Goal: Contribute content

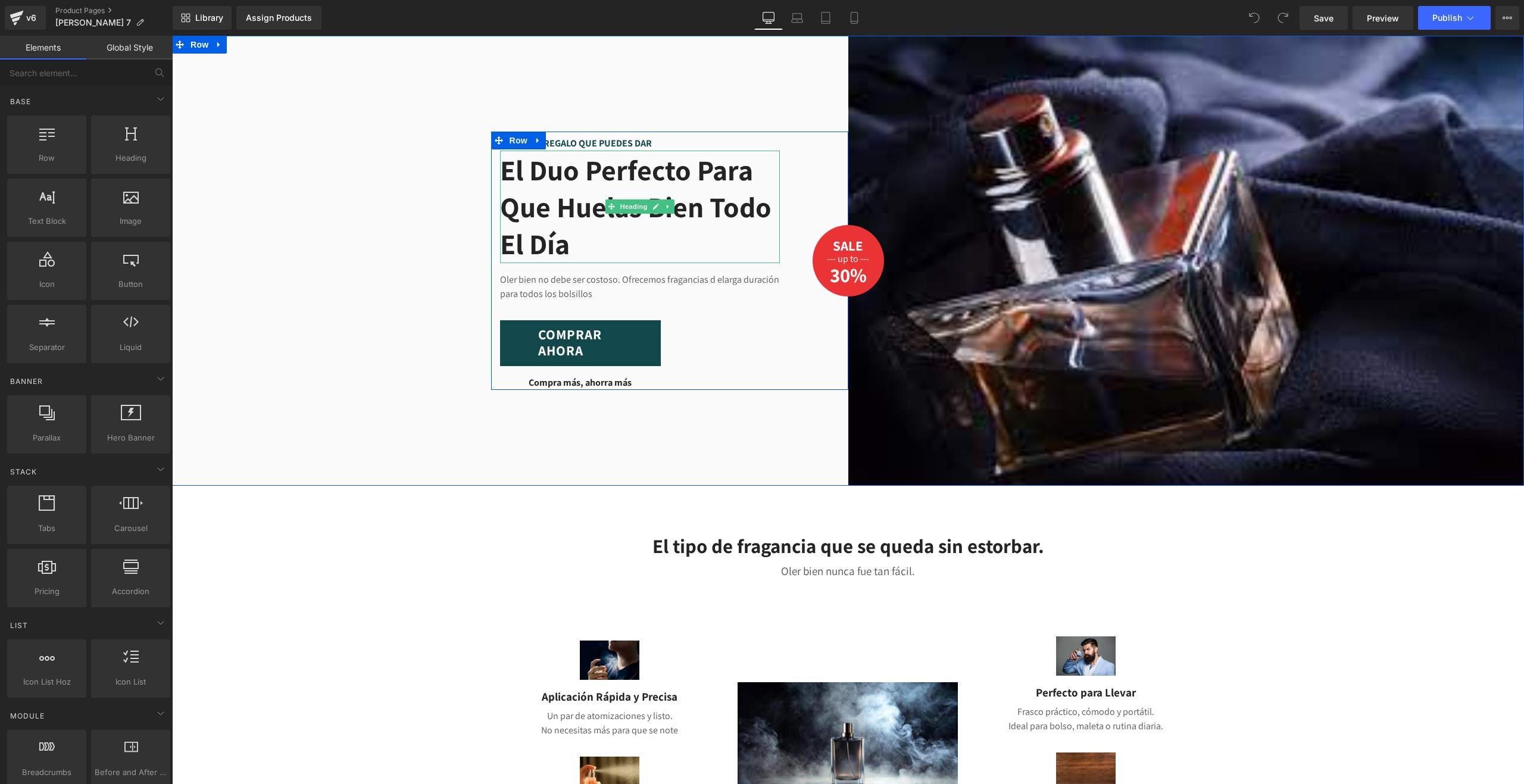
click at [561, 190] on h2 "El duo perfecto para que huelas bien todo el día" at bounding box center [640, 207] width 280 height 111
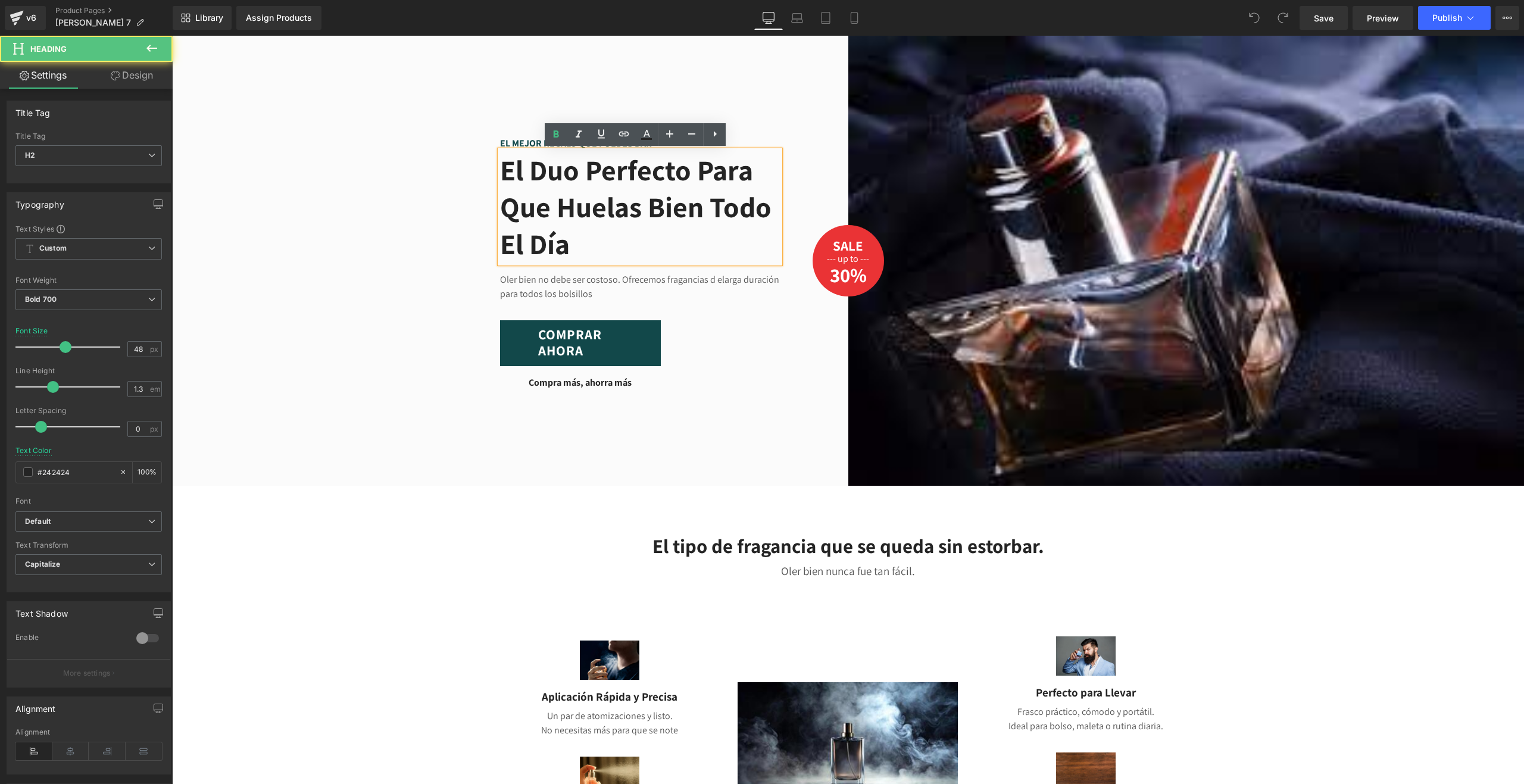
click at [560, 178] on h2 "El duo perfecto para que huelas bien todo el día" at bounding box center [640, 207] width 280 height 111
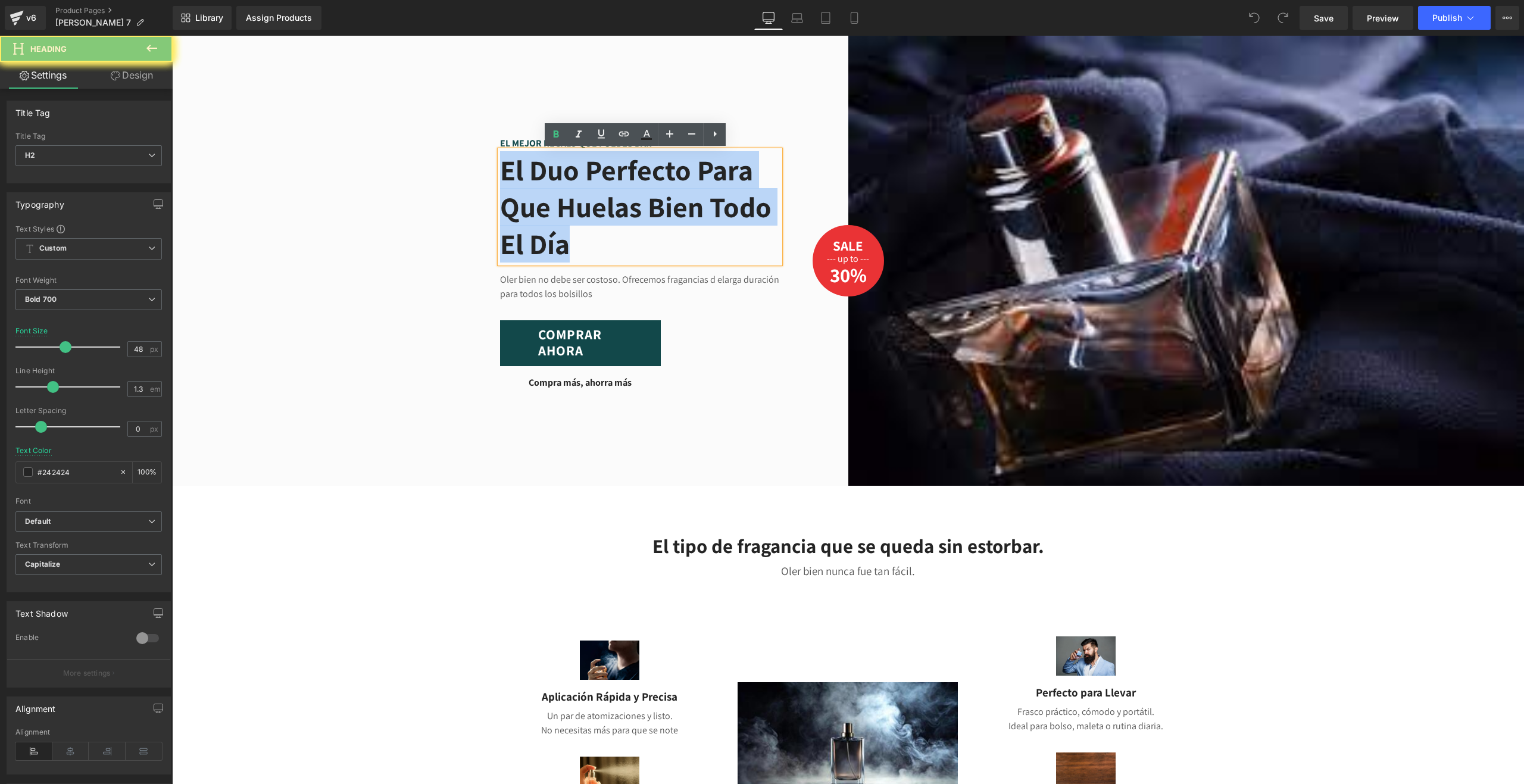
click at [560, 178] on h2 "El duo perfecto para que huelas bien todo el día" at bounding box center [640, 207] width 280 height 111
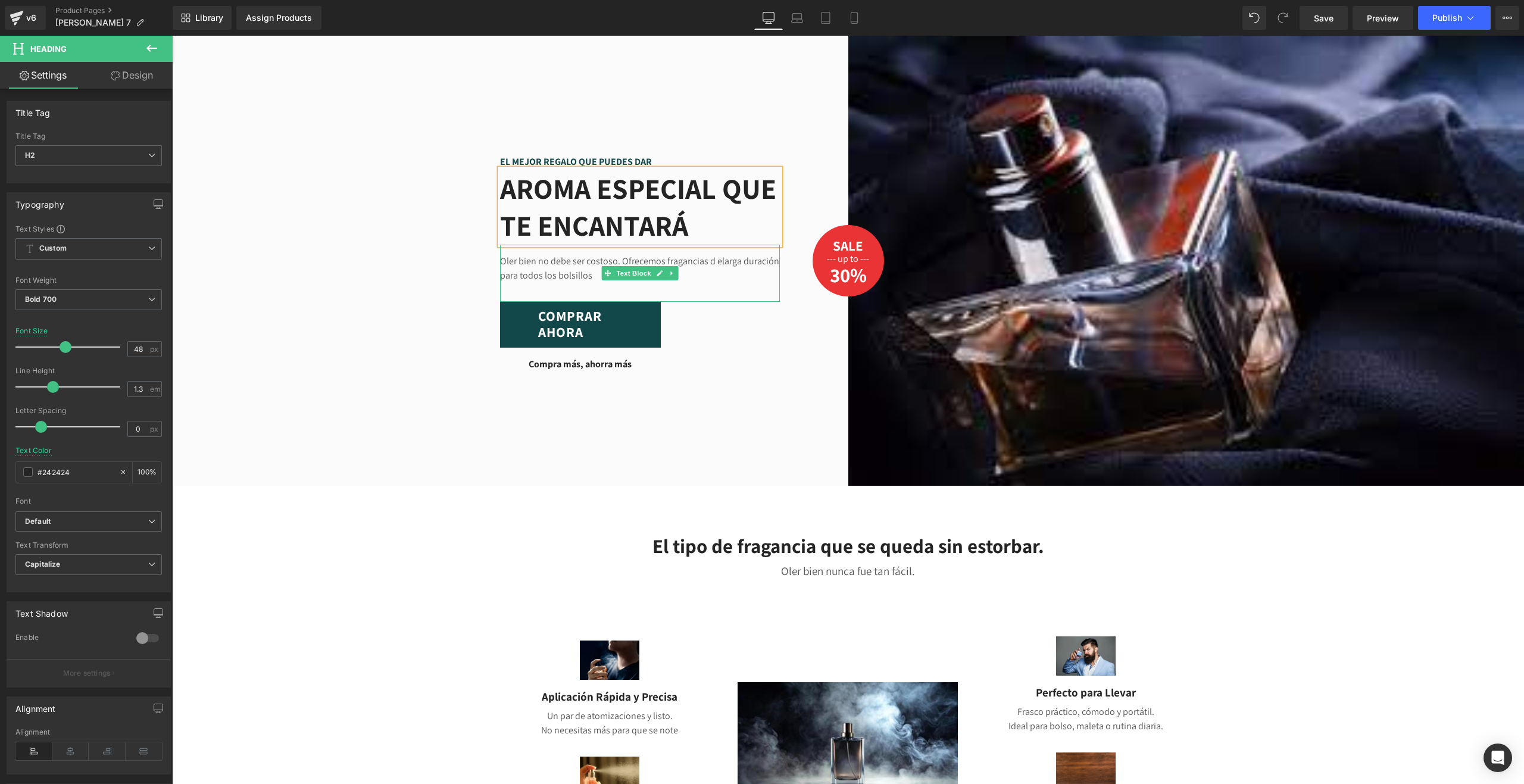
click at [696, 279] on p "Oler bien no debe ser costoso. Ofrecemos fragancias d elarga duración para todo…" at bounding box center [640, 269] width 280 height 29
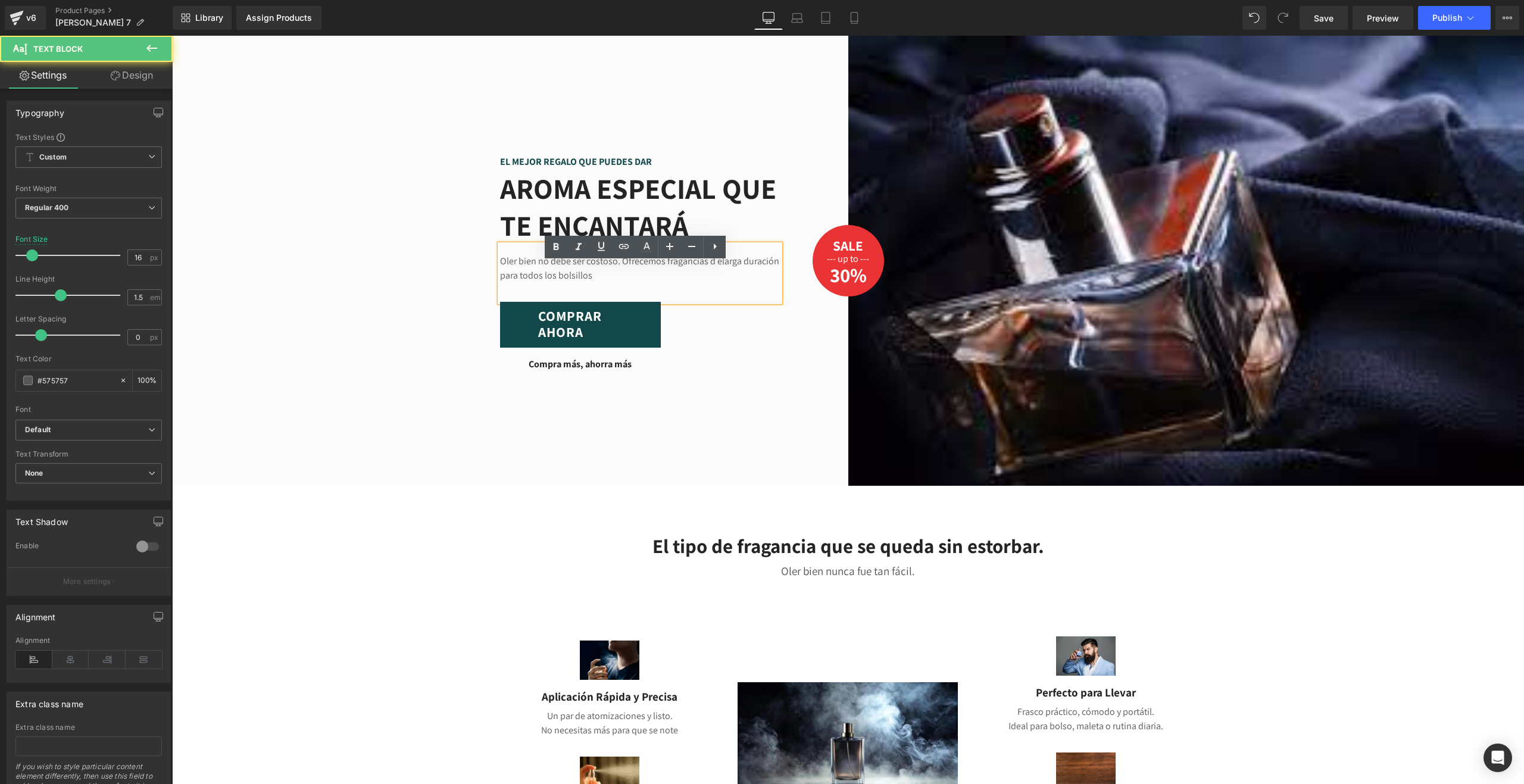
click at [734, 281] on p "Oler bien no debe ser costoso. Ofrecemos fragancias d elarga duración para todo…" at bounding box center [640, 269] width 280 height 29
click at [570, 281] on p "Oler bien no debe ser costoso. Ofrecemos fragancias de larga duración para todo…" at bounding box center [640, 269] width 280 height 29
click at [646, 283] on p "Oler bien no debería ser costoso. Ofrecemos fragancias de larga duración para t…" at bounding box center [640, 269] width 280 height 29
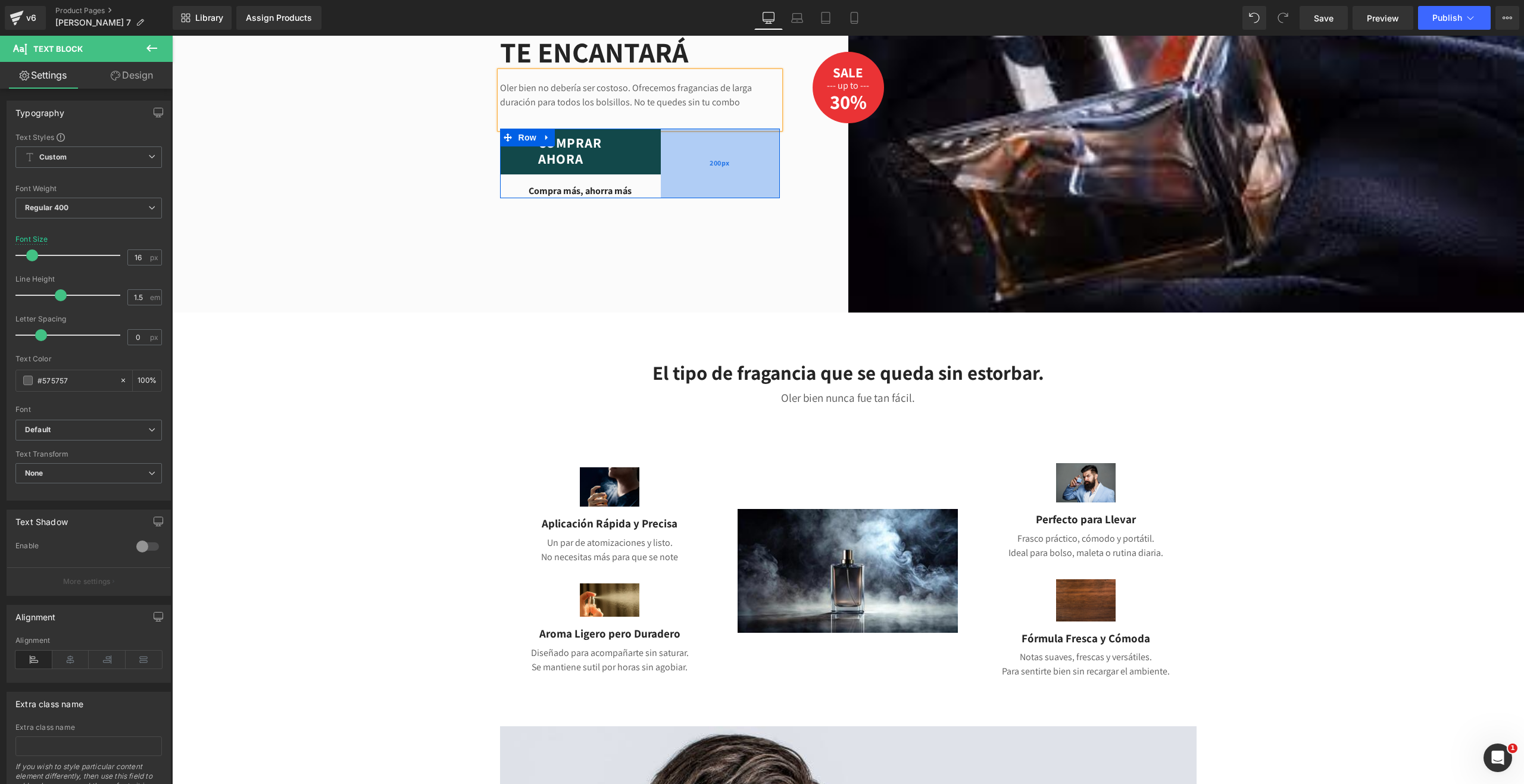
scroll to position [178, 0]
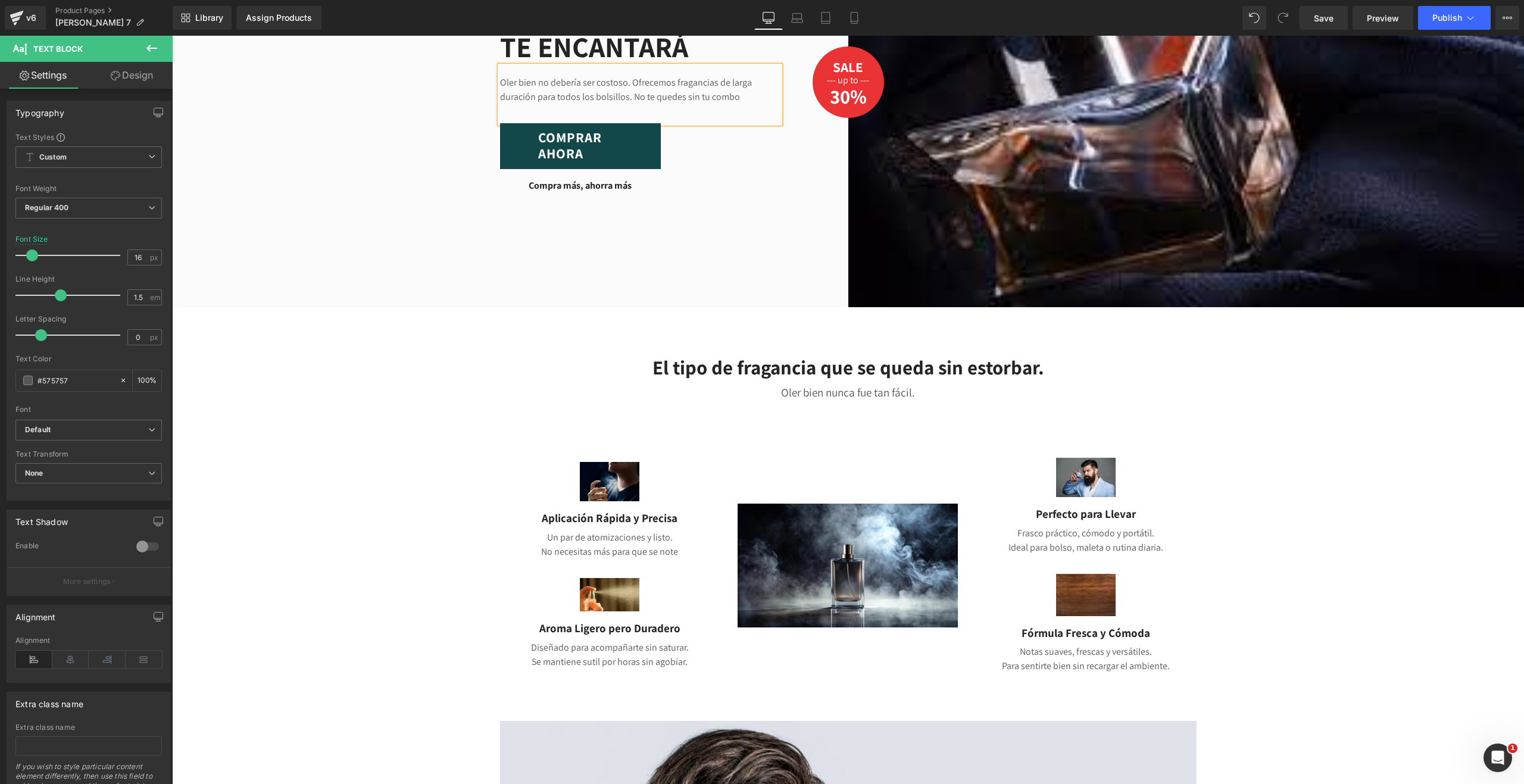
click at [967, 364] on h3 "El tipo de fragancia que se queda sin estorbar." at bounding box center [848, 368] width 696 height 26
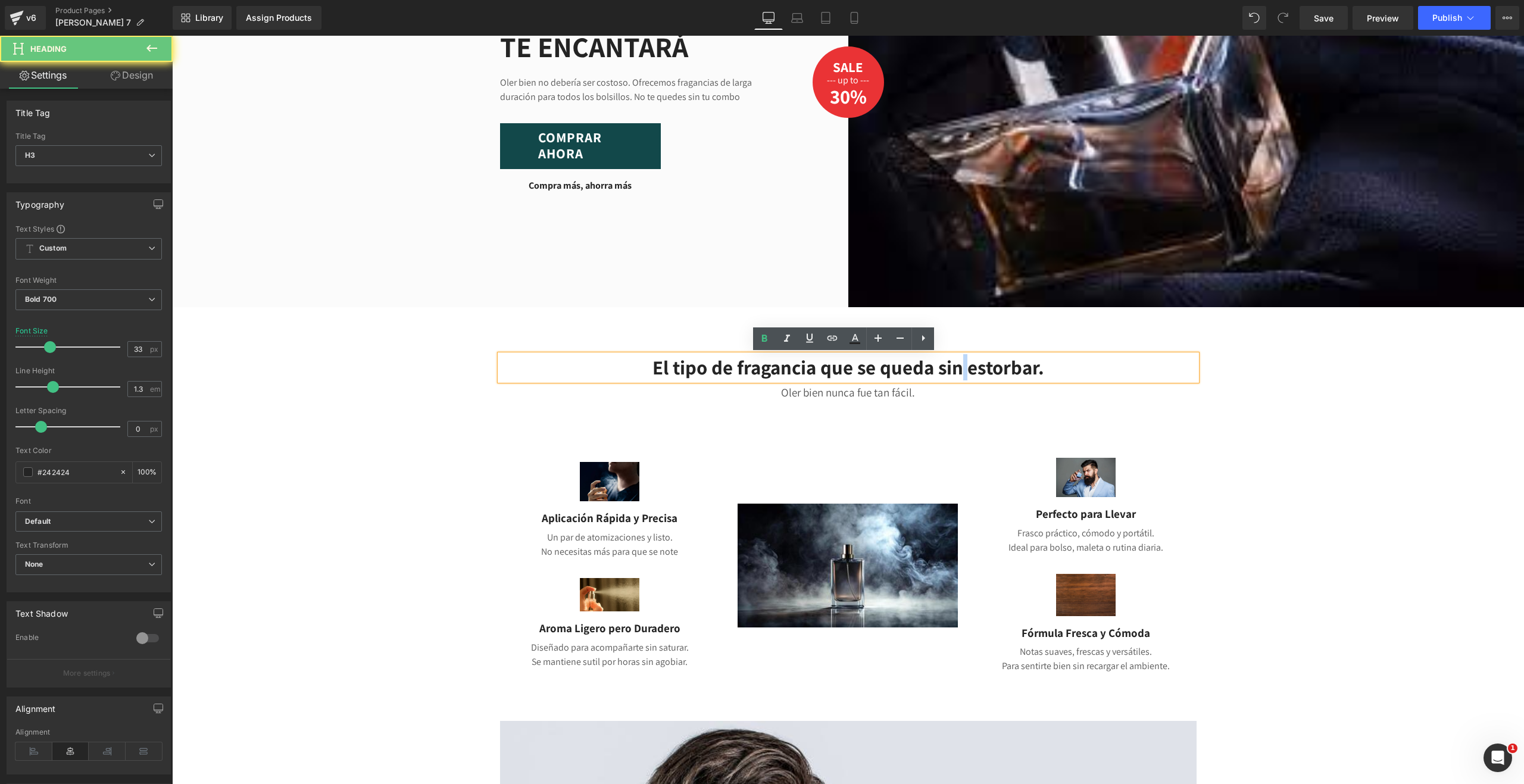
click at [967, 364] on h3 "El tipo de fragancia que se queda sin estorbar." at bounding box center [848, 368] width 696 height 26
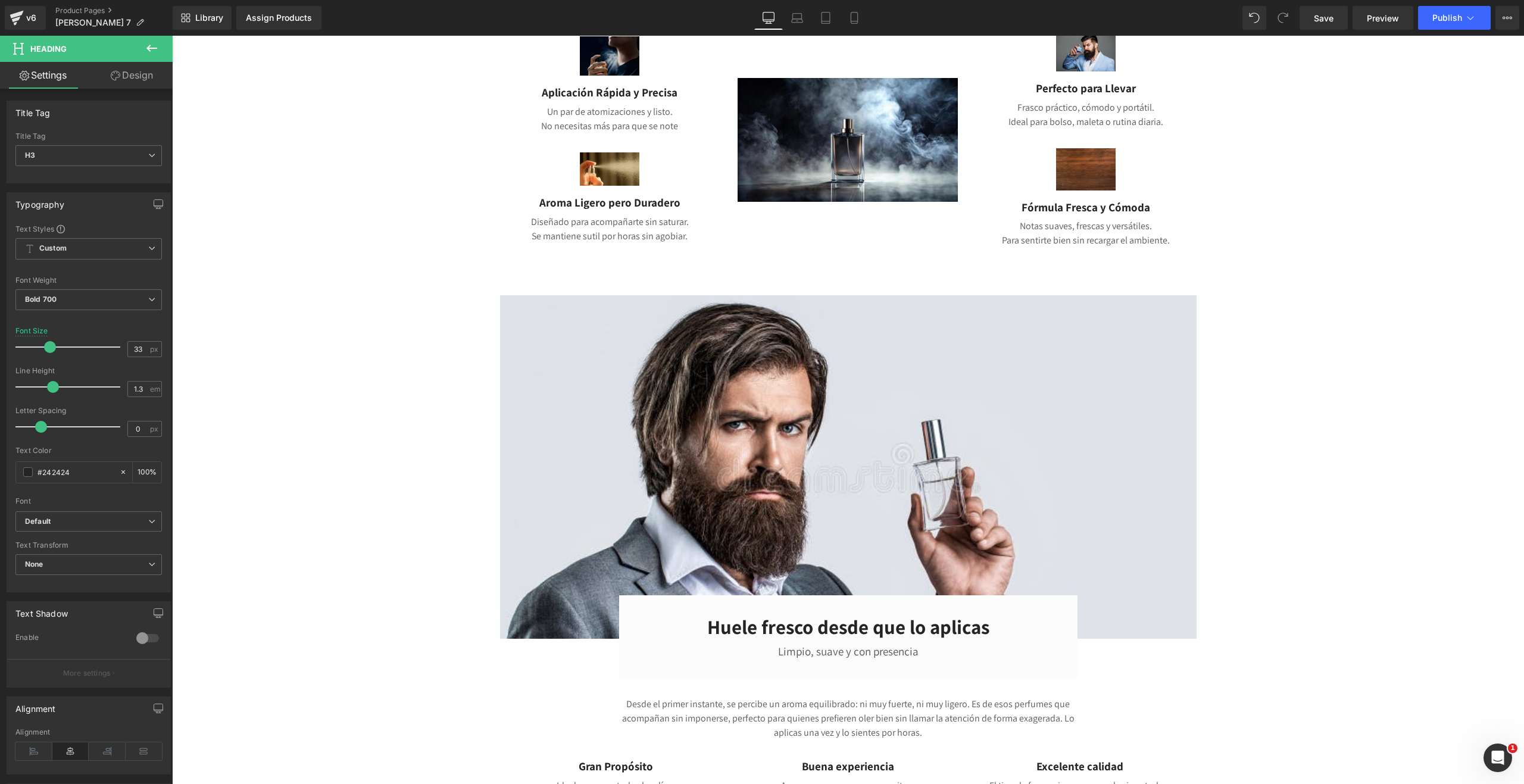
scroll to position [595, 0]
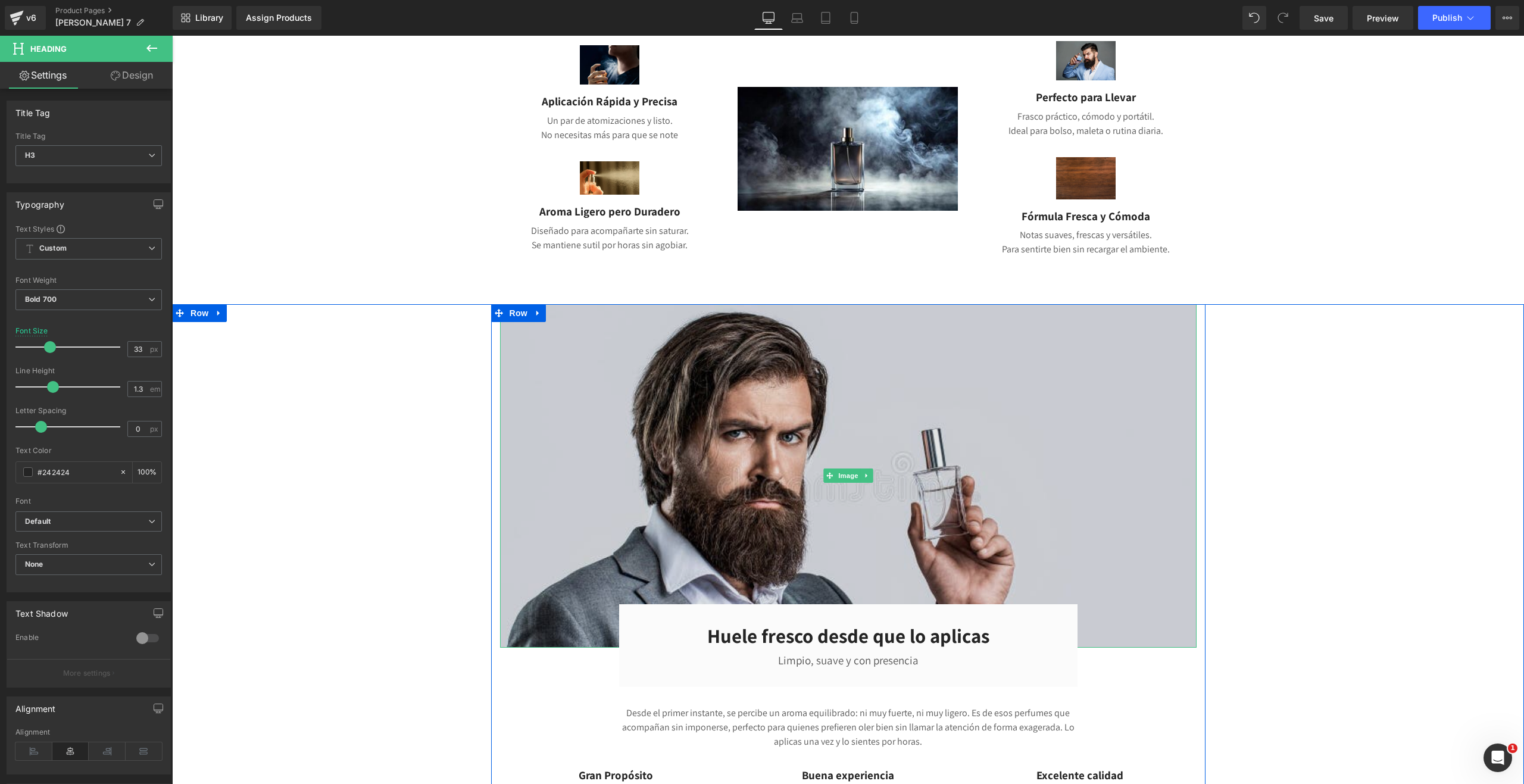
click at [772, 398] on img at bounding box center [848, 476] width 696 height 343
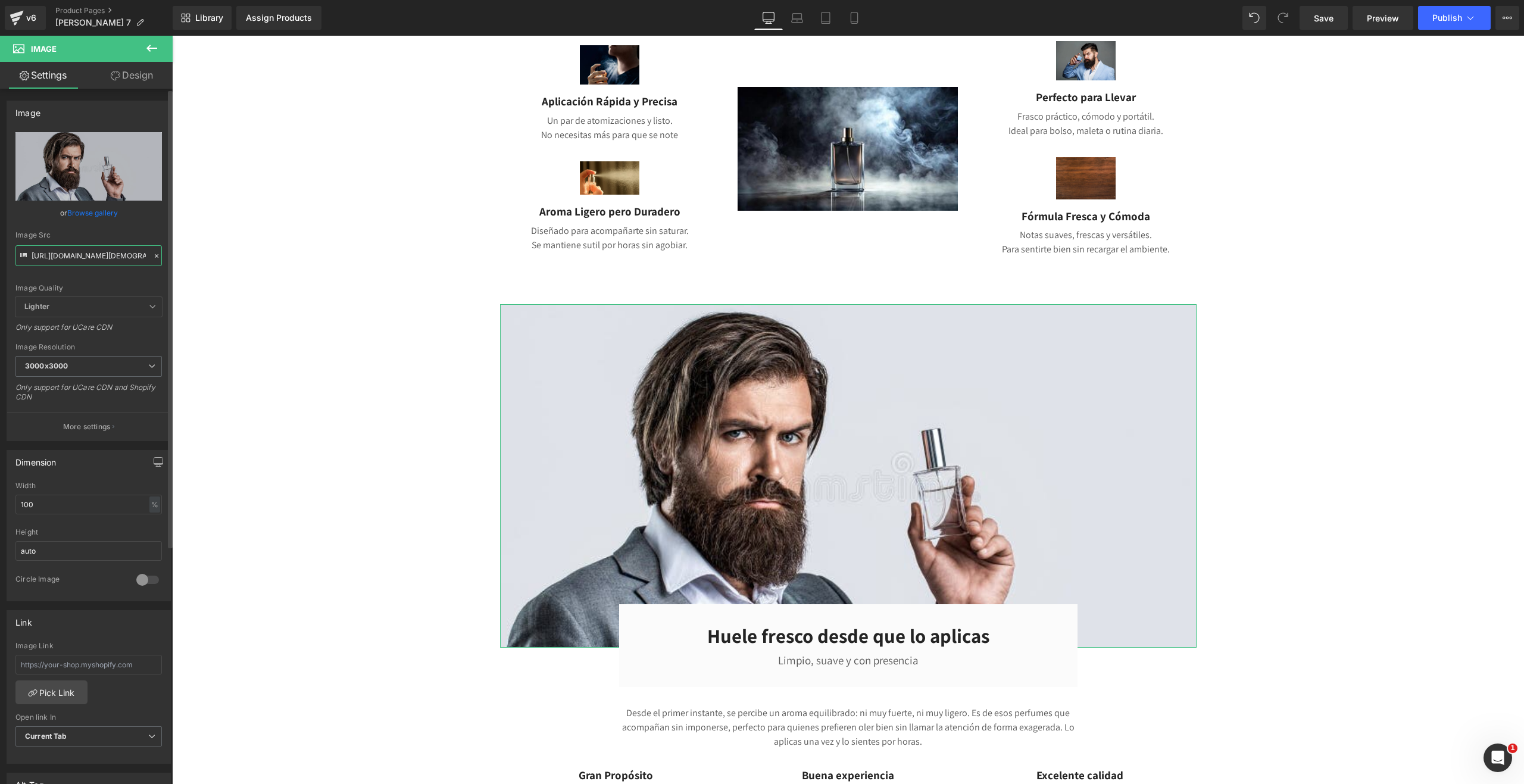
click at [109, 252] on input "[URL][DOMAIN_NAME][DEMOGRAPHIC_DATA]" at bounding box center [88, 256] width 146 height 21
paste input "[DOMAIN_NAME][URL]"
type input "[URL][DOMAIN_NAME]"
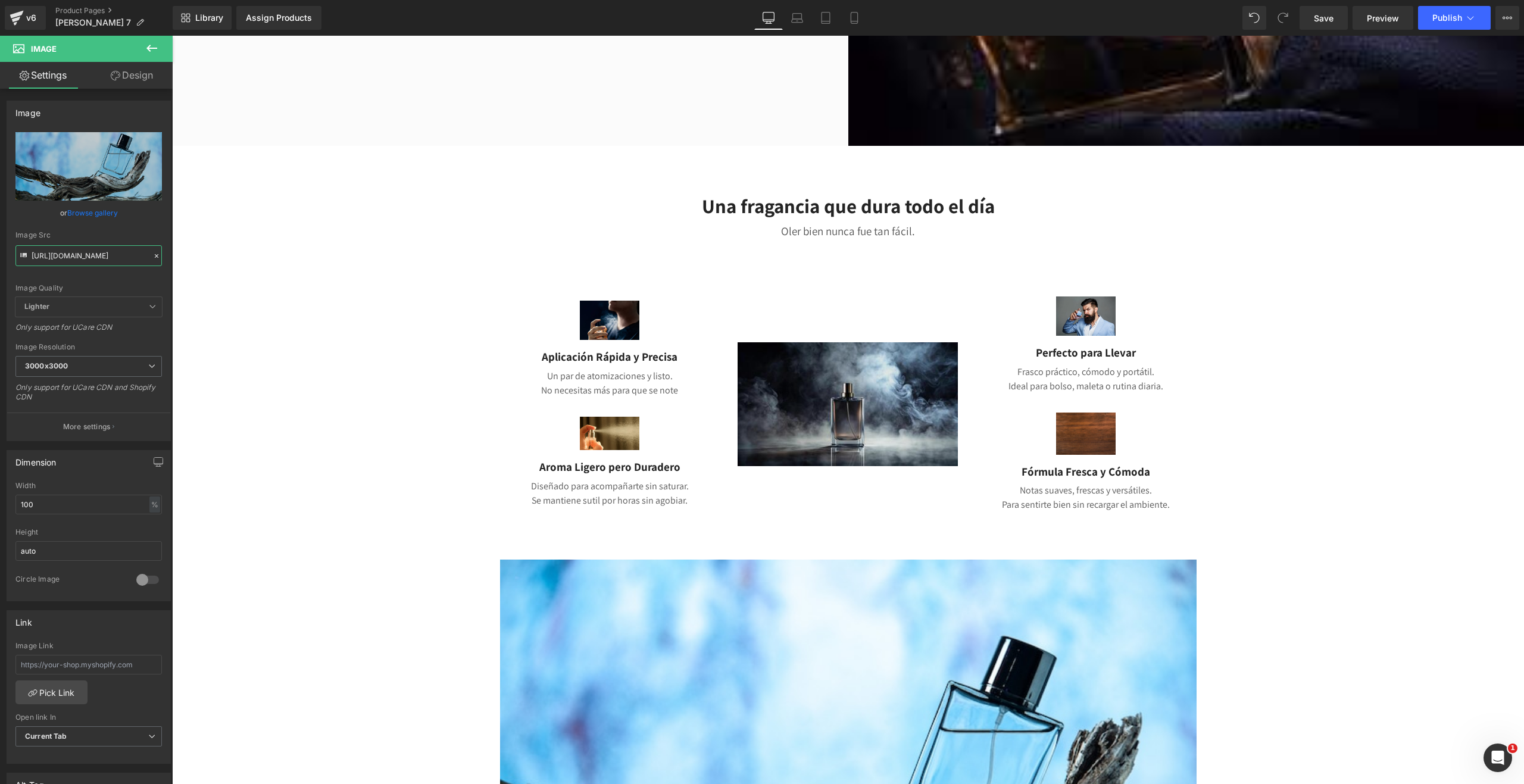
scroll to position [297, 0]
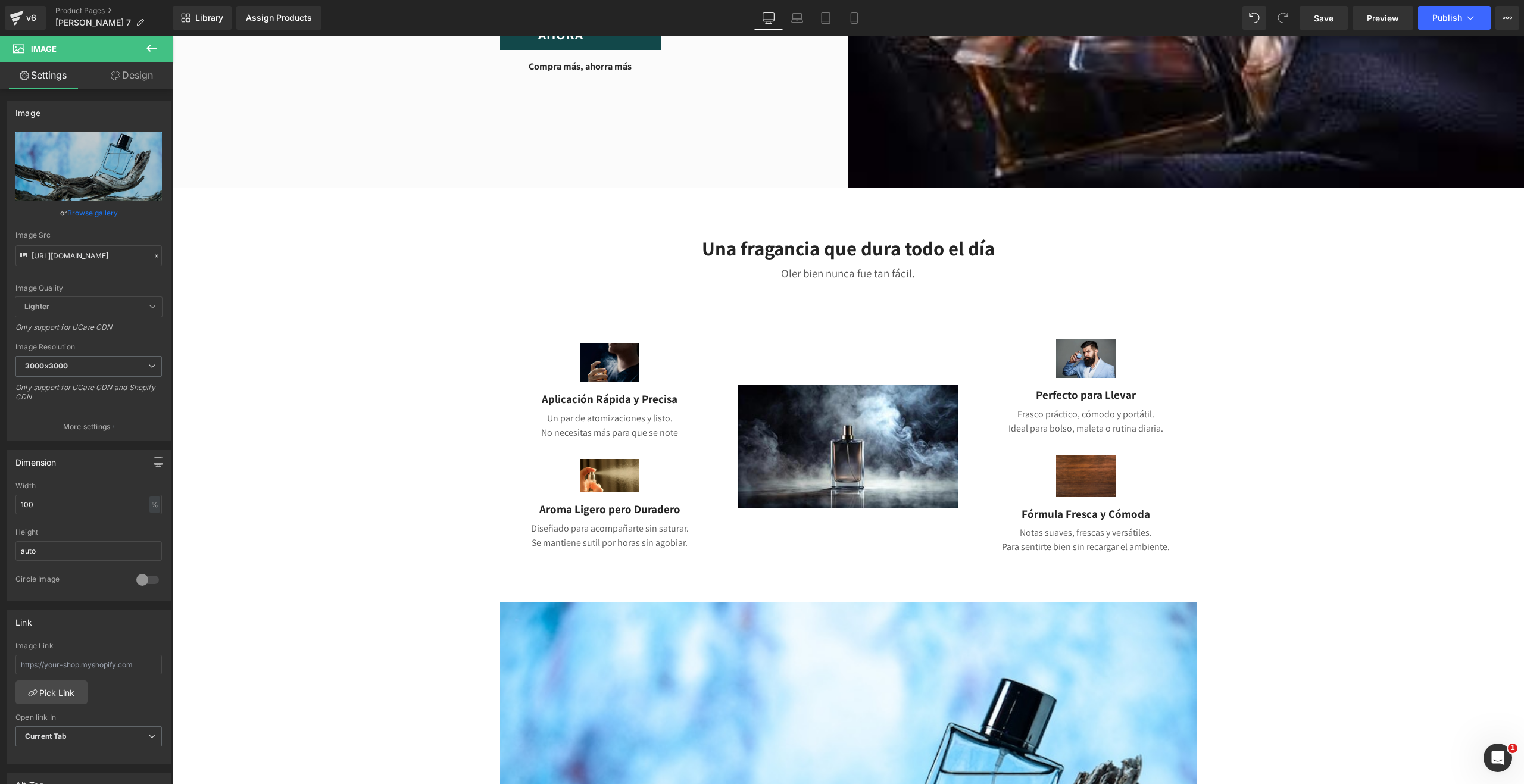
click at [615, 368] on div "Image" at bounding box center [611, 363] width 221 height 40
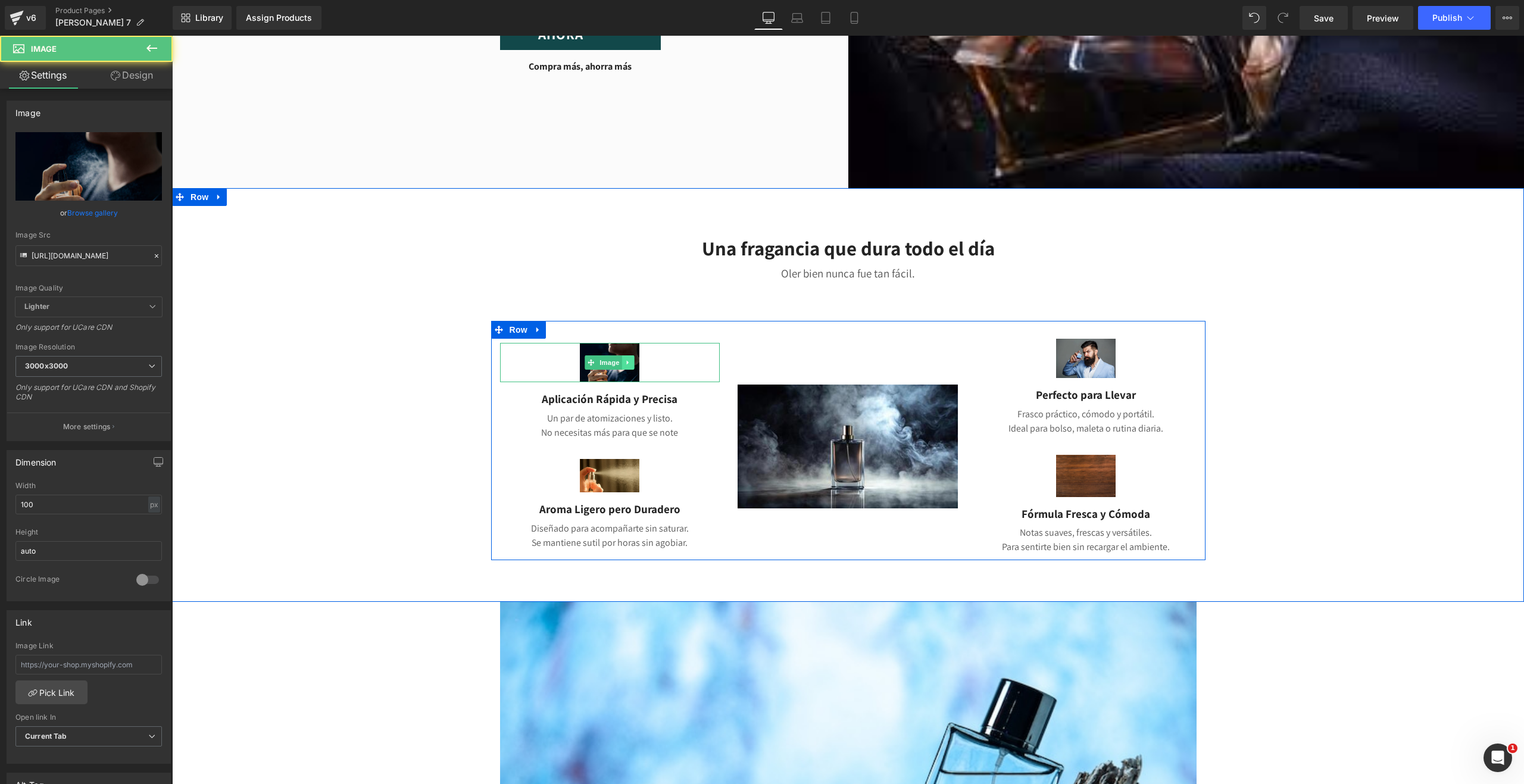
click at [625, 363] on icon at bounding box center [628, 362] width 6 height 7
click at [631, 363] on icon at bounding box center [634, 363] width 6 height 6
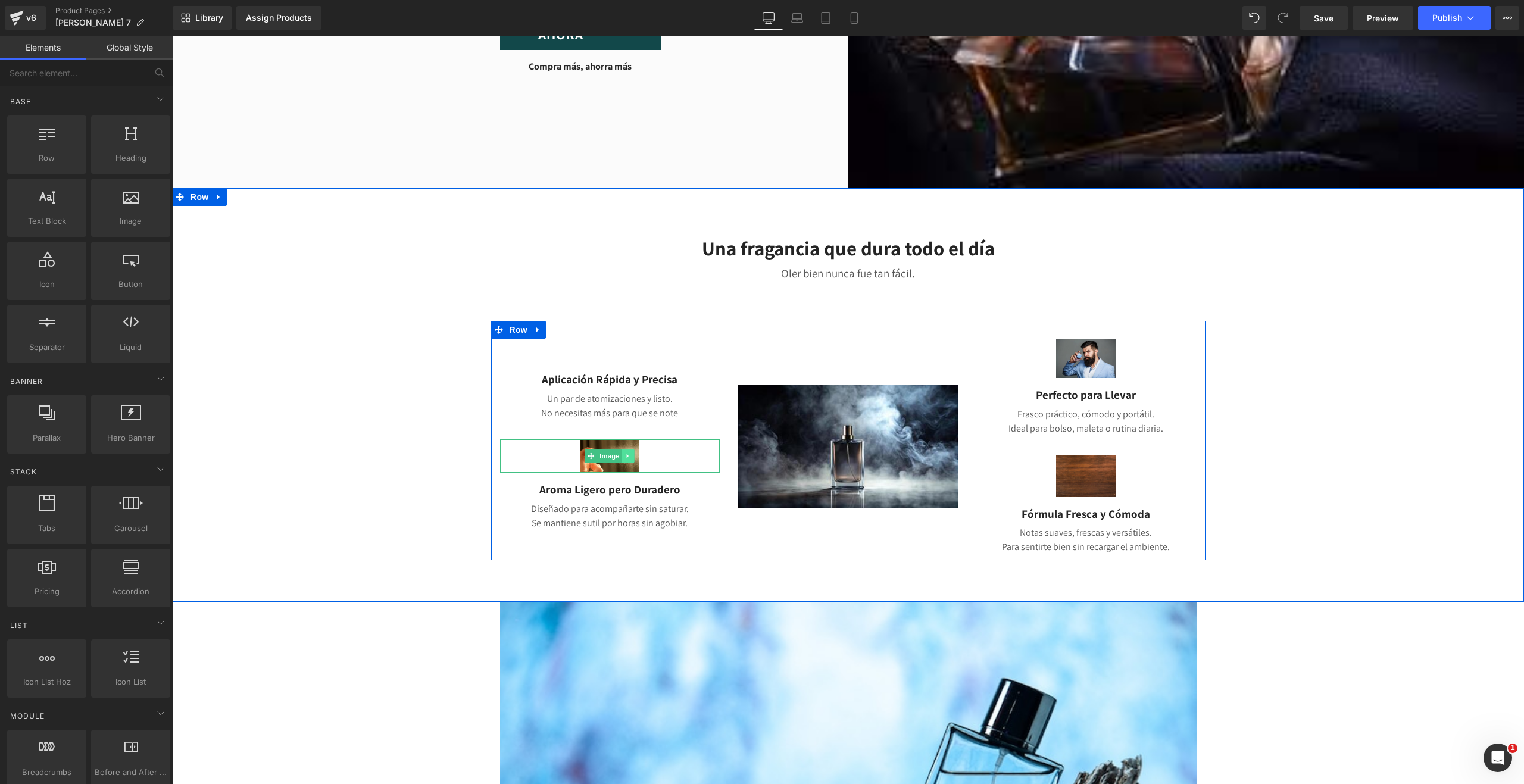
click at [622, 448] on link at bounding box center [628, 456] width 13 height 14
click at [631, 456] on icon at bounding box center [634, 456] width 6 height 7
click at [1103, 356] on icon at bounding box center [1104, 358] width 2 height 4
click at [1107, 359] on icon at bounding box center [1111, 358] width 6 height 7
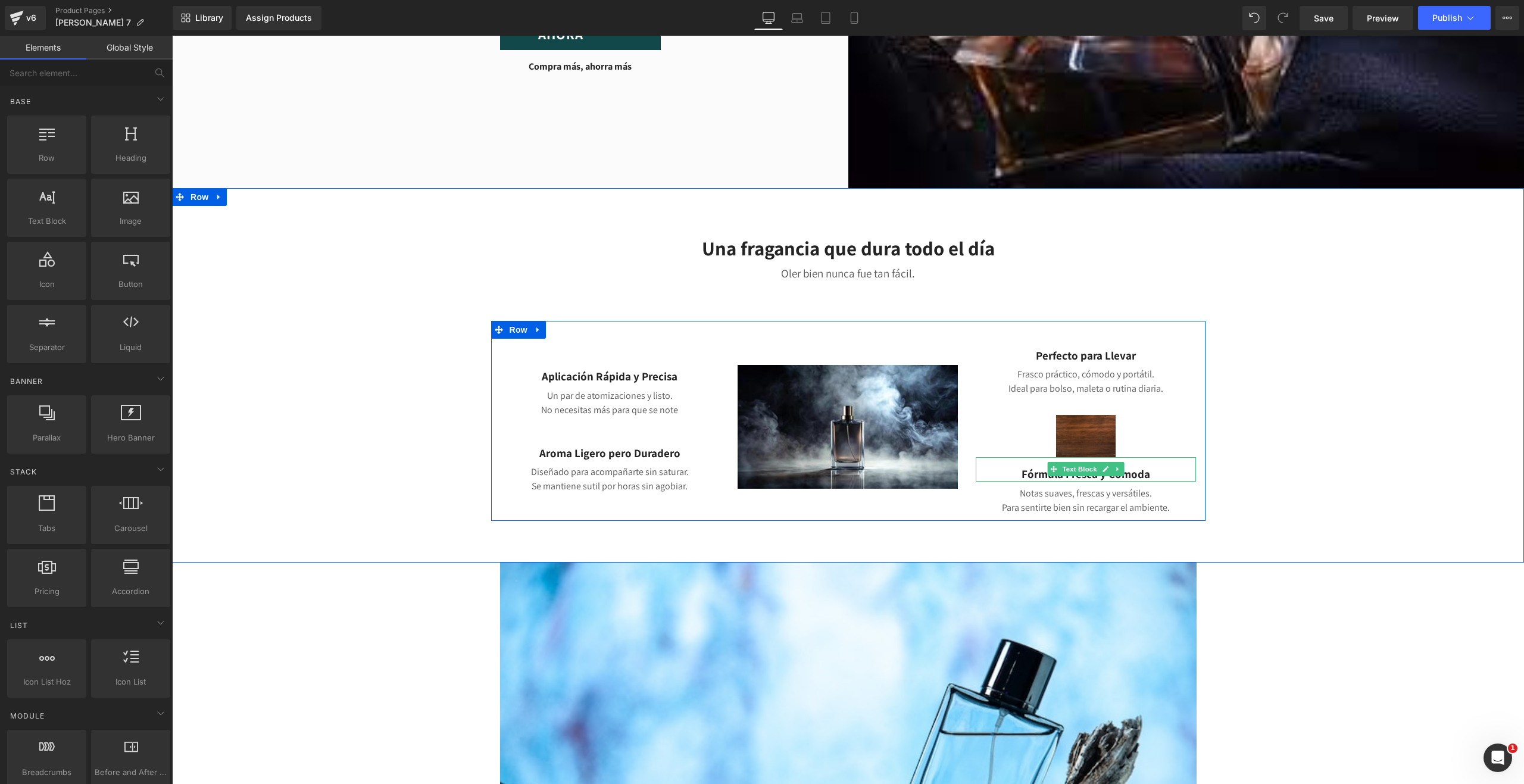
click at [1098, 446] on img at bounding box center [1086, 436] width 59 height 42
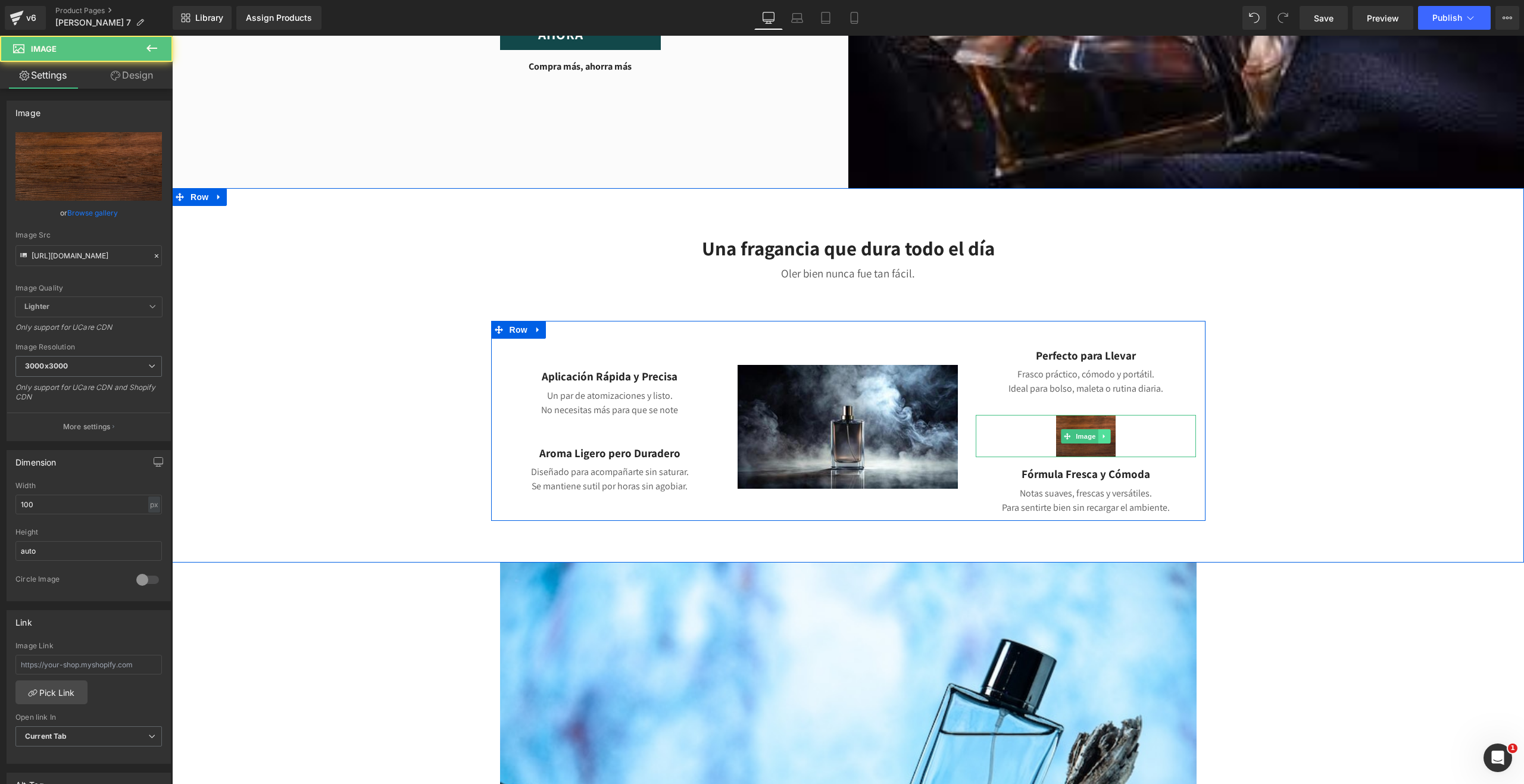
click at [1103, 435] on icon at bounding box center [1105, 436] width 6 height 7
click at [1109, 437] on icon at bounding box center [1111, 436] width 6 height 6
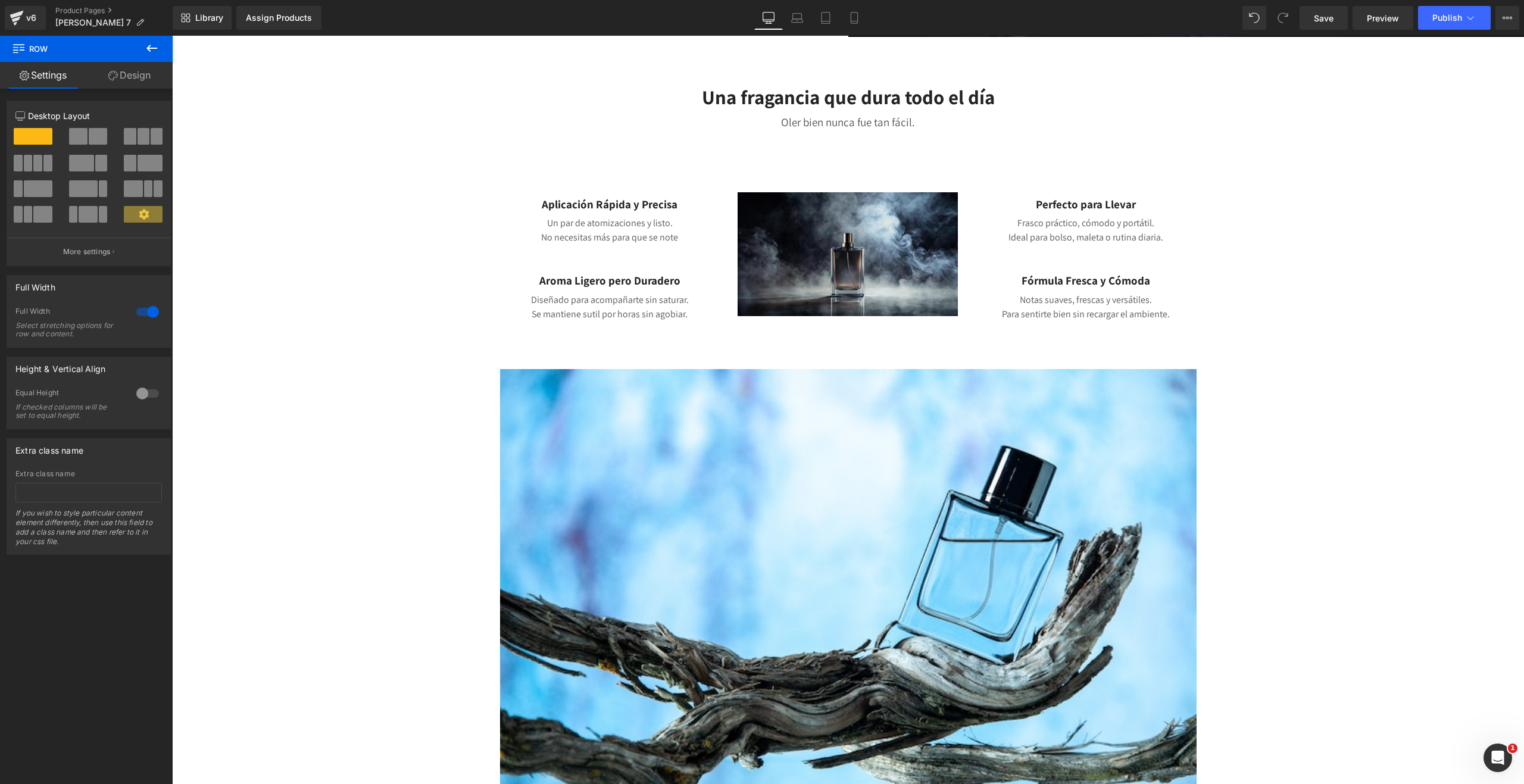
scroll to position [357, 0]
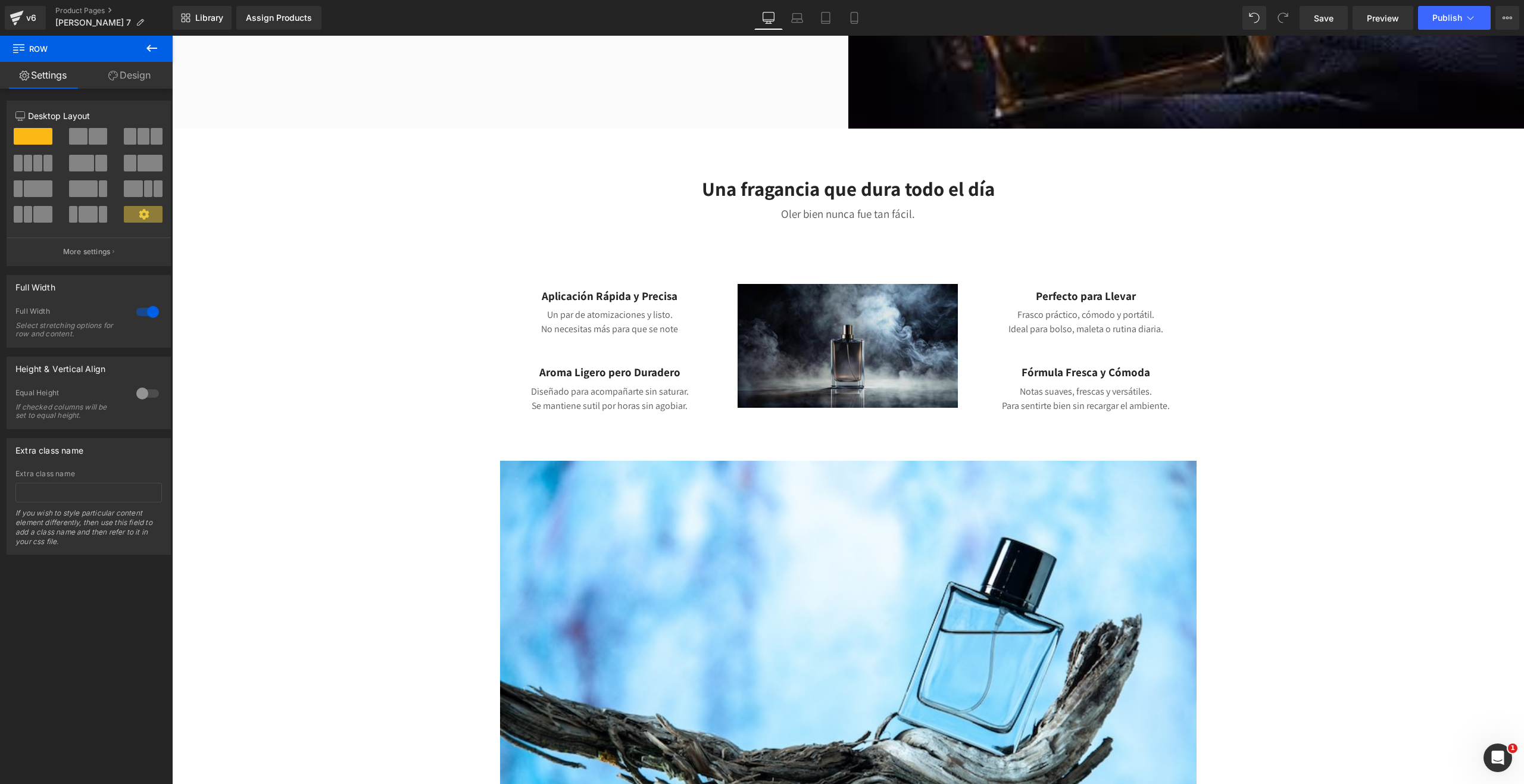
click at [874, 323] on img at bounding box center [848, 345] width 221 height 124
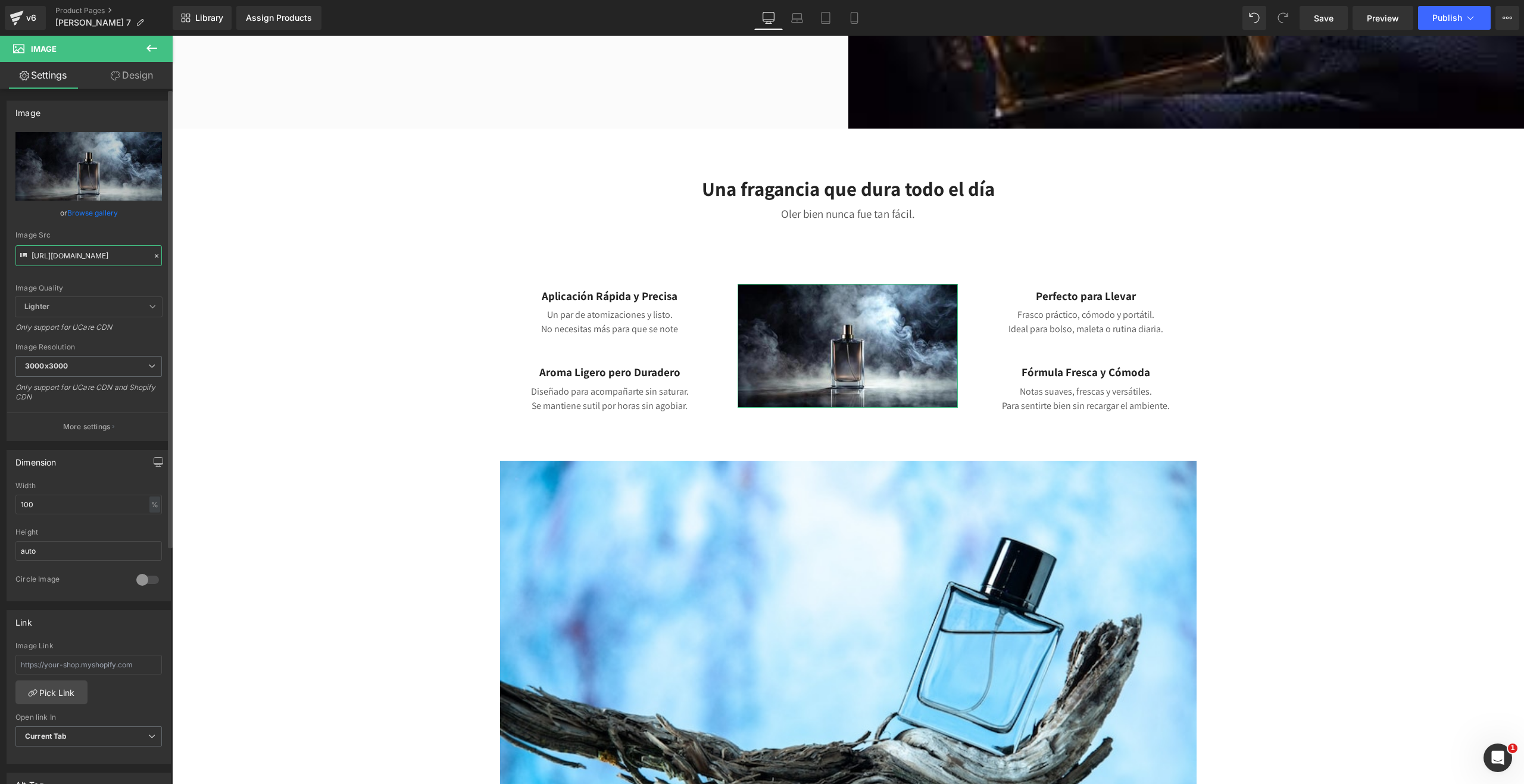
click at [106, 257] on input "[URL][DOMAIN_NAME]" at bounding box center [88, 256] width 146 height 21
paste input "[DOMAIN_NAME][URL]"
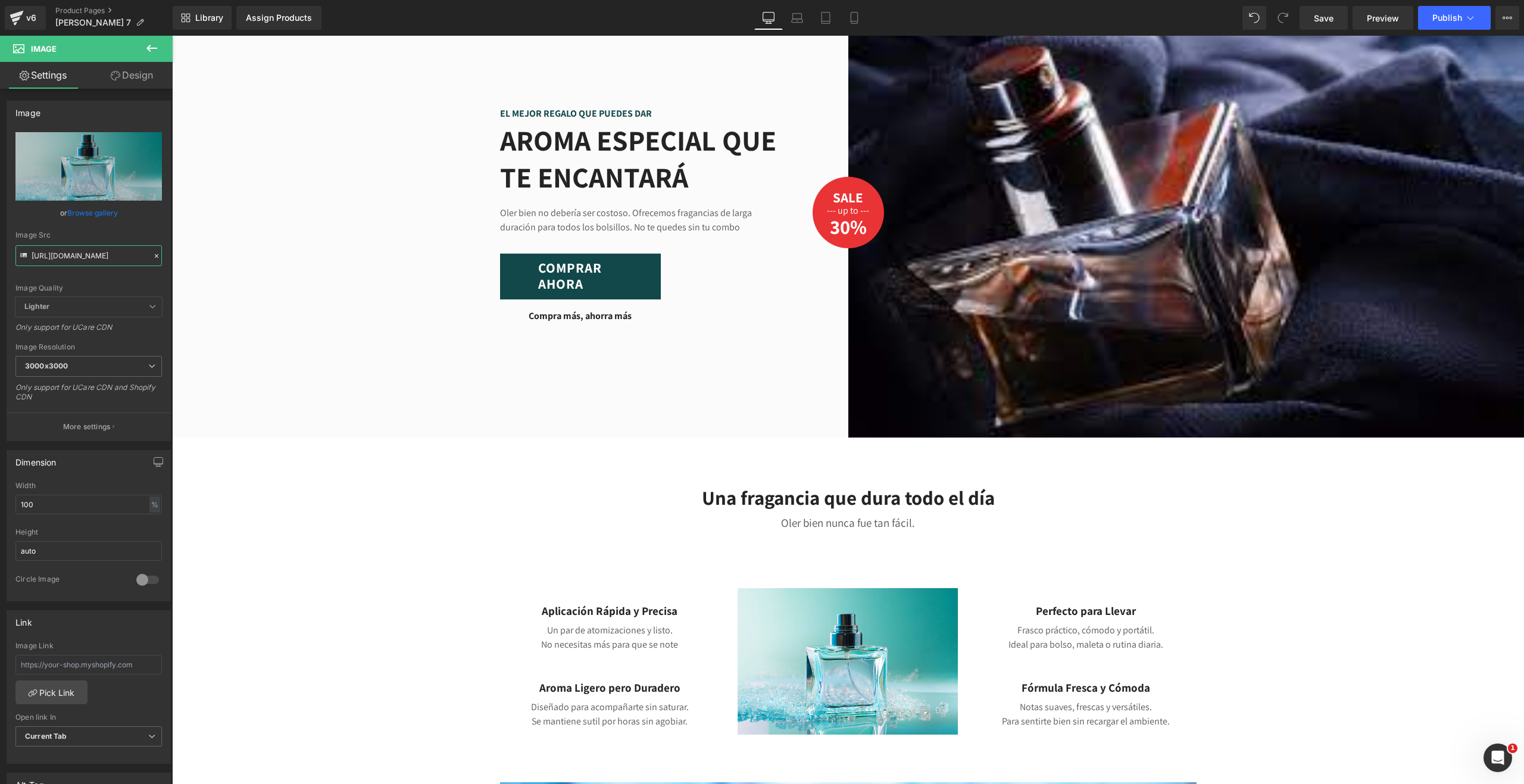
scroll to position [0, 0]
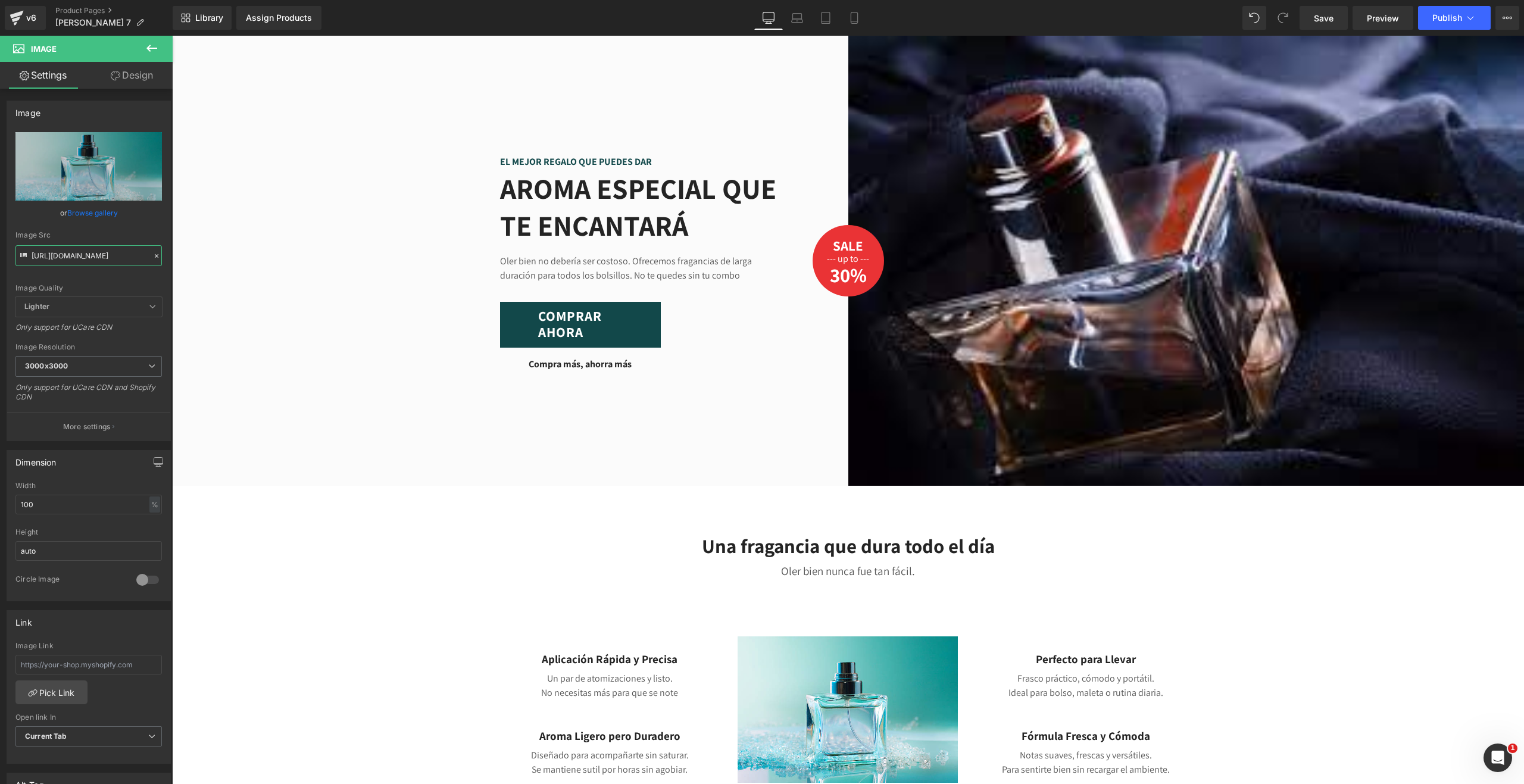
type input "[URL][DOMAIN_NAME]"
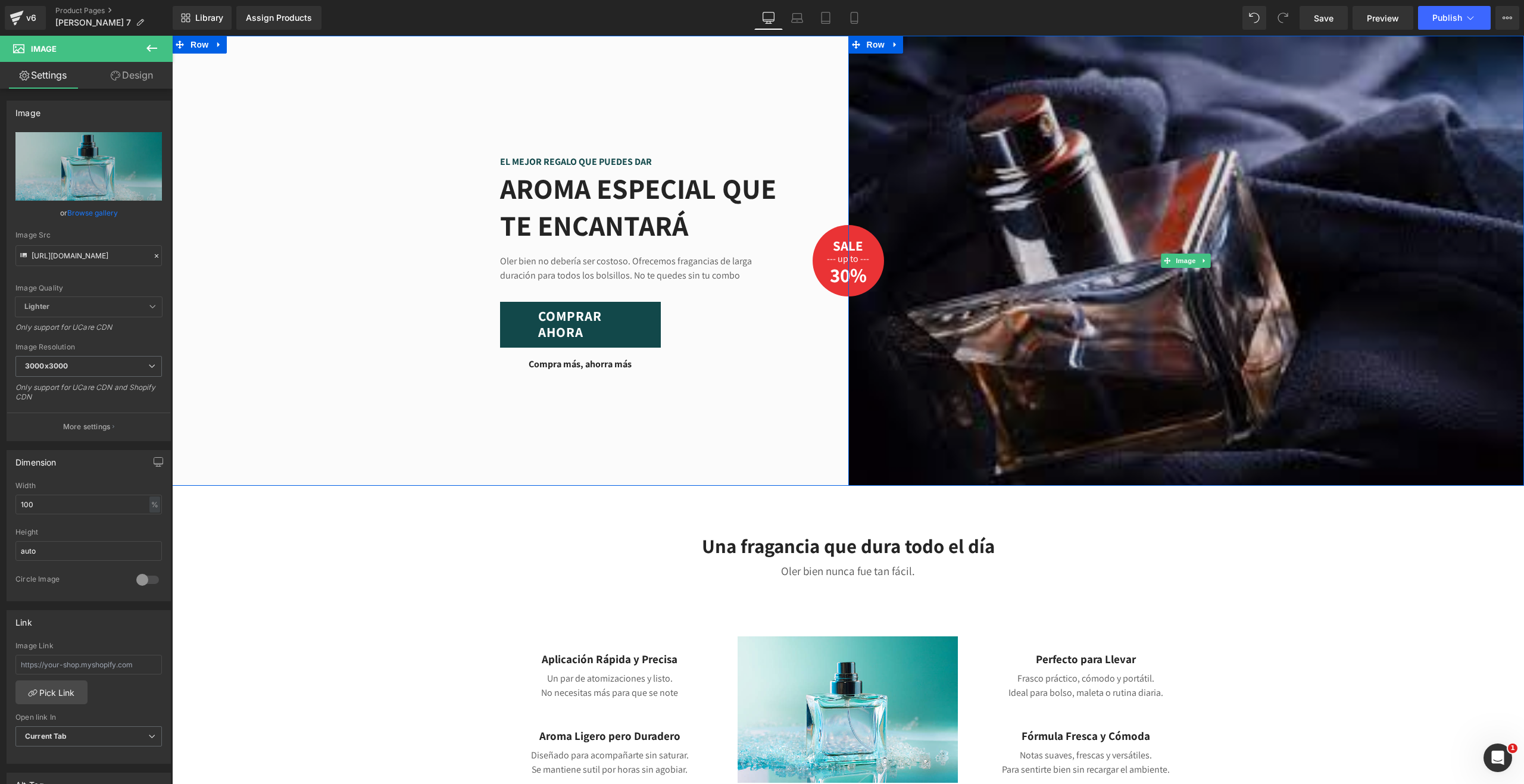
click at [1063, 225] on img at bounding box center [1187, 261] width 676 height 450
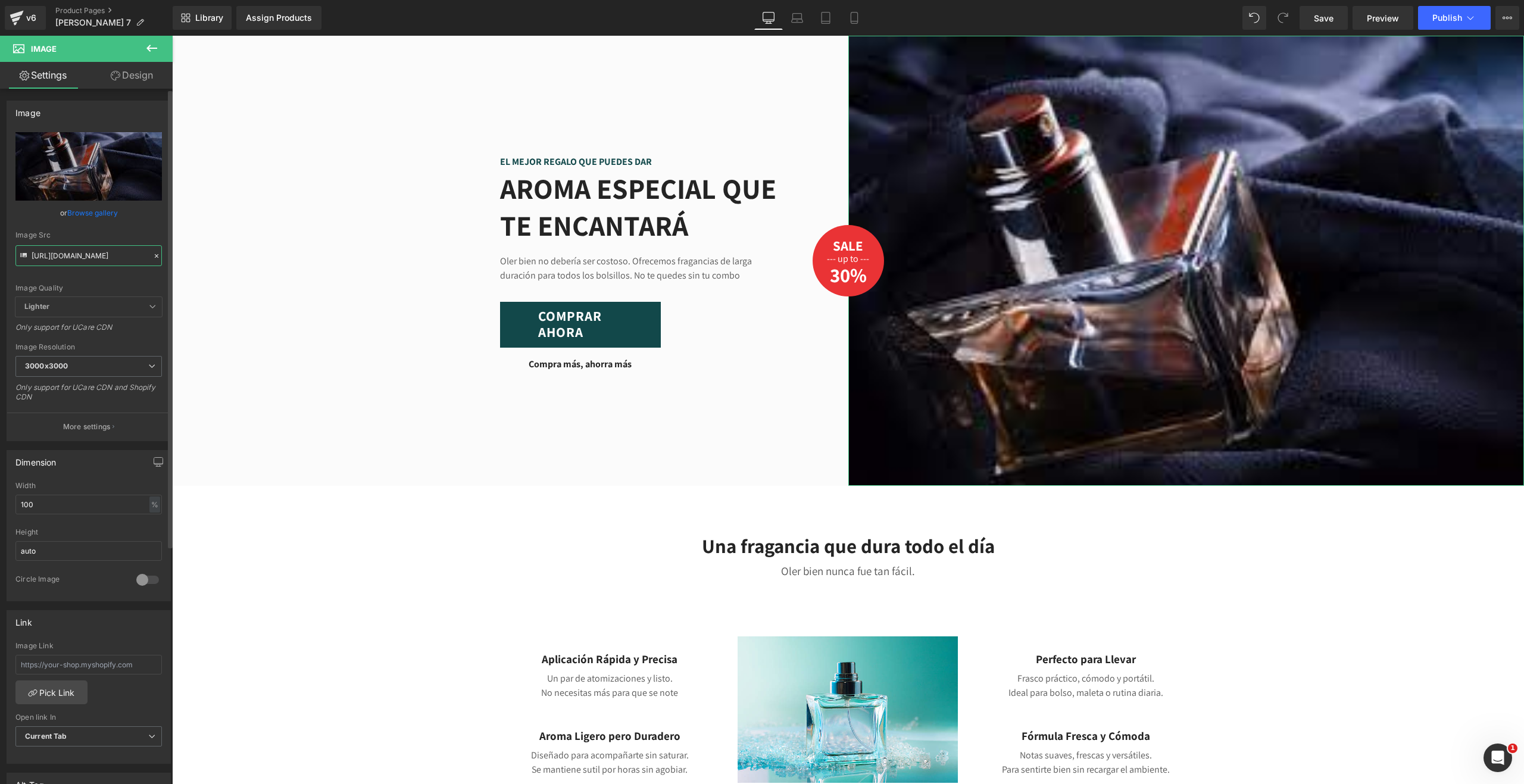
click at [93, 261] on input "[URL][DOMAIN_NAME]" at bounding box center [88, 256] width 146 height 21
click at [94, 261] on input "[URL][DOMAIN_NAME]" at bounding box center [88, 256] width 146 height 21
paste input "[DOMAIN_NAME][URL]"
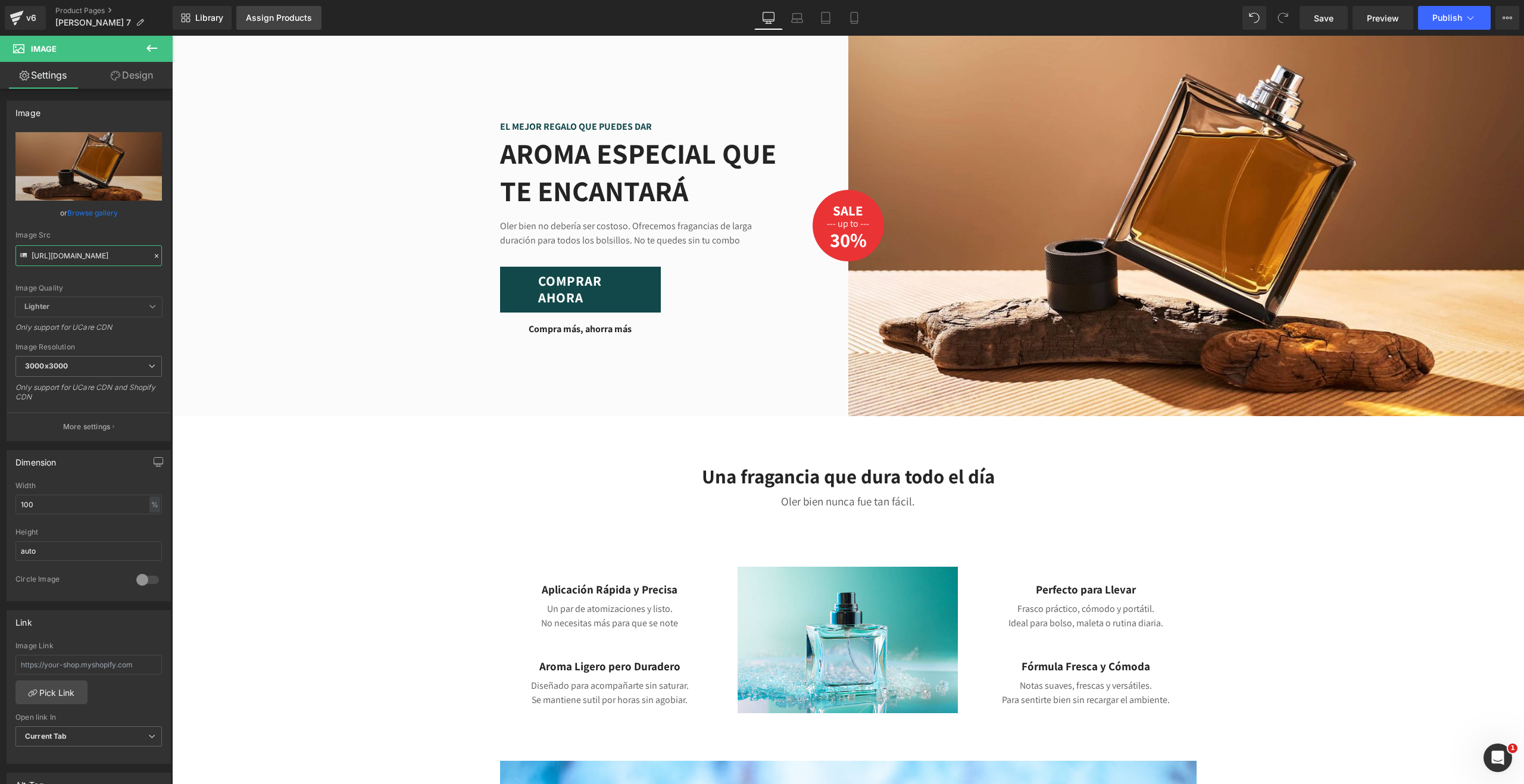
type input "[URL][DOMAIN_NAME]"
click at [281, 23] on link "Assign Products" at bounding box center [279, 18] width 85 height 24
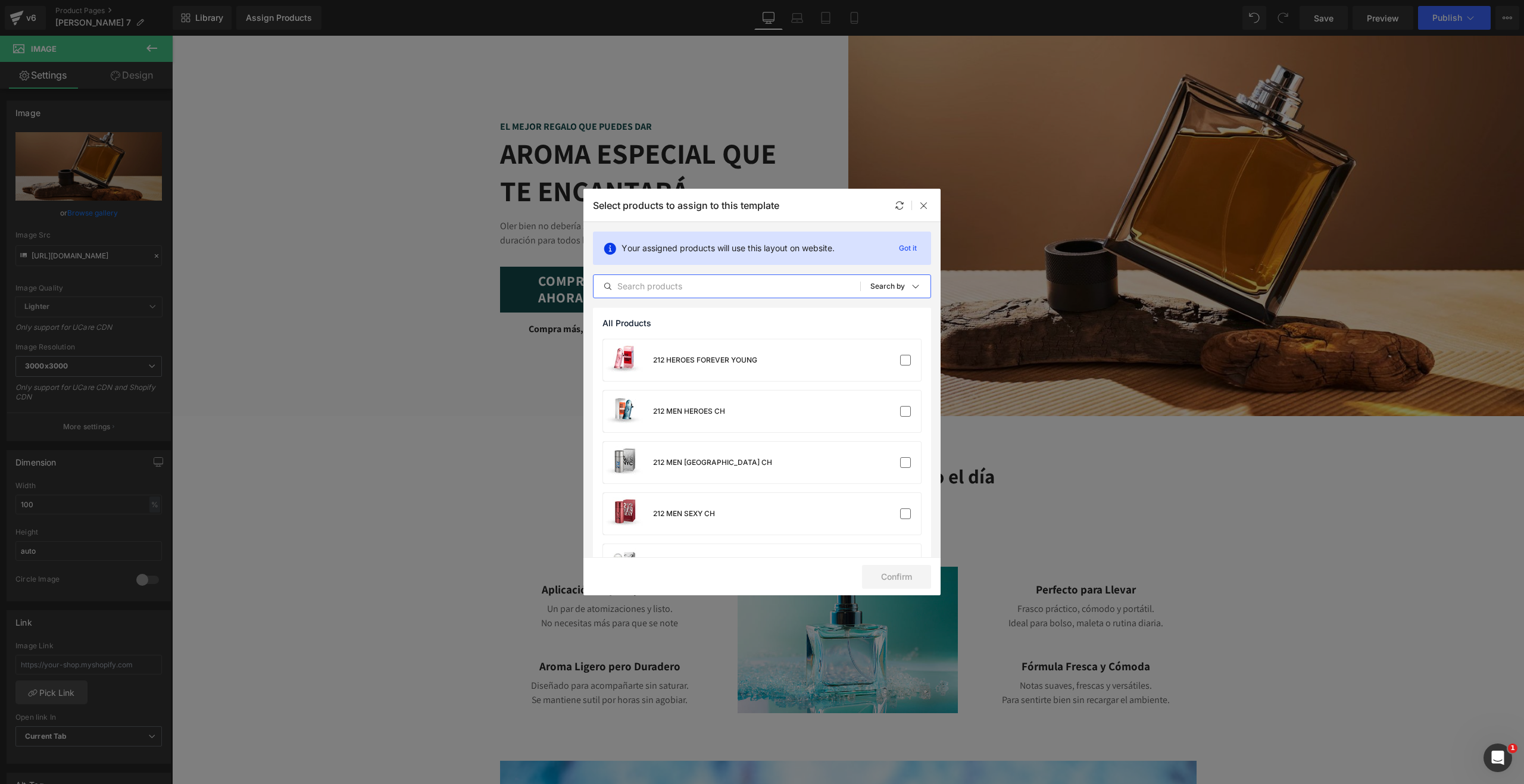
click at [696, 283] on input "text" at bounding box center [727, 286] width 267 height 14
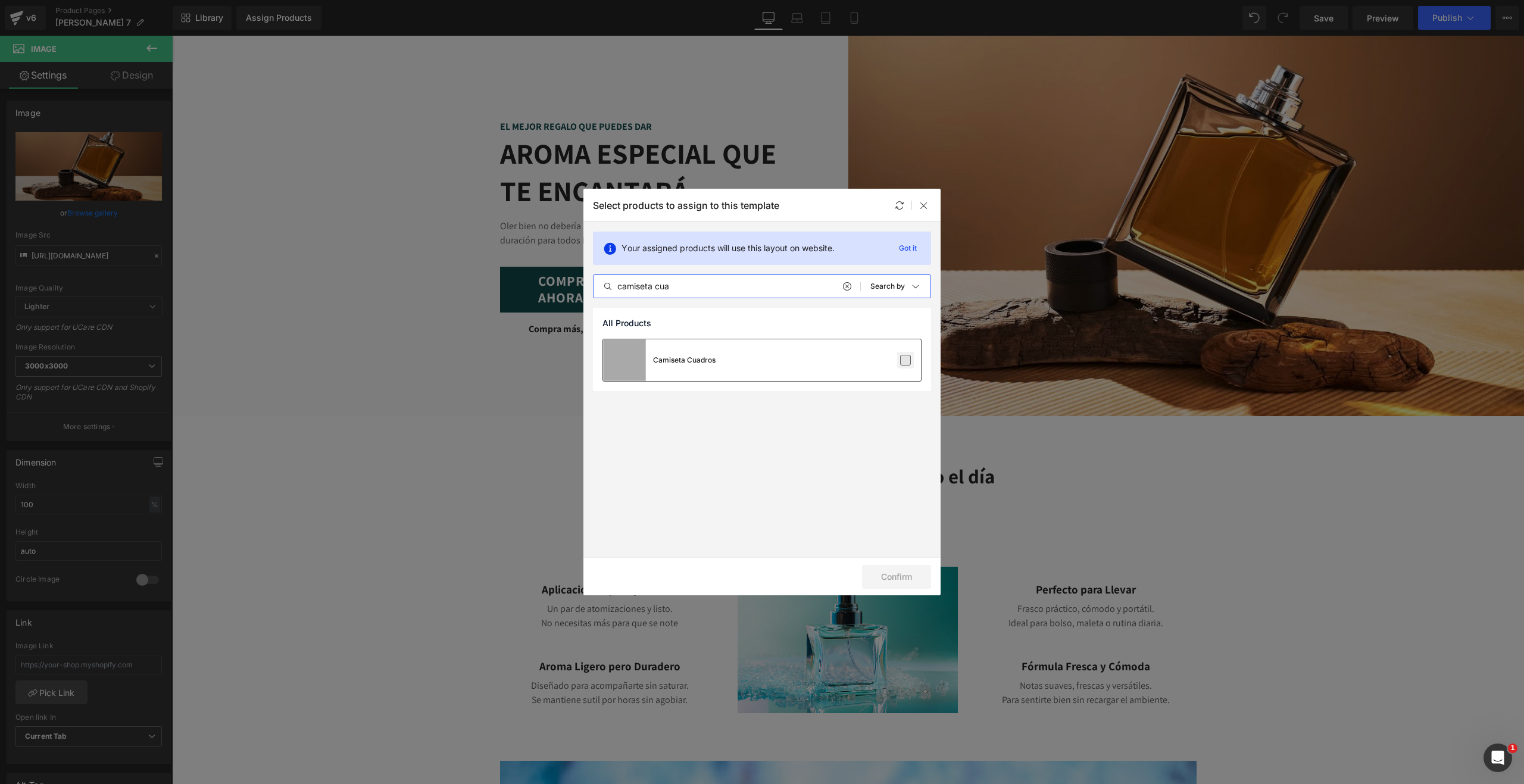
type input "camiseta cua"
click at [904, 360] on label at bounding box center [905, 360] width 10 height 10
click at [906, 360] on input "checkbox" at bounding box center [906, 360] width 0 height 0
click at [896, 577] on button "Confirm" at bounding box center [896, 577] width 69 height 24
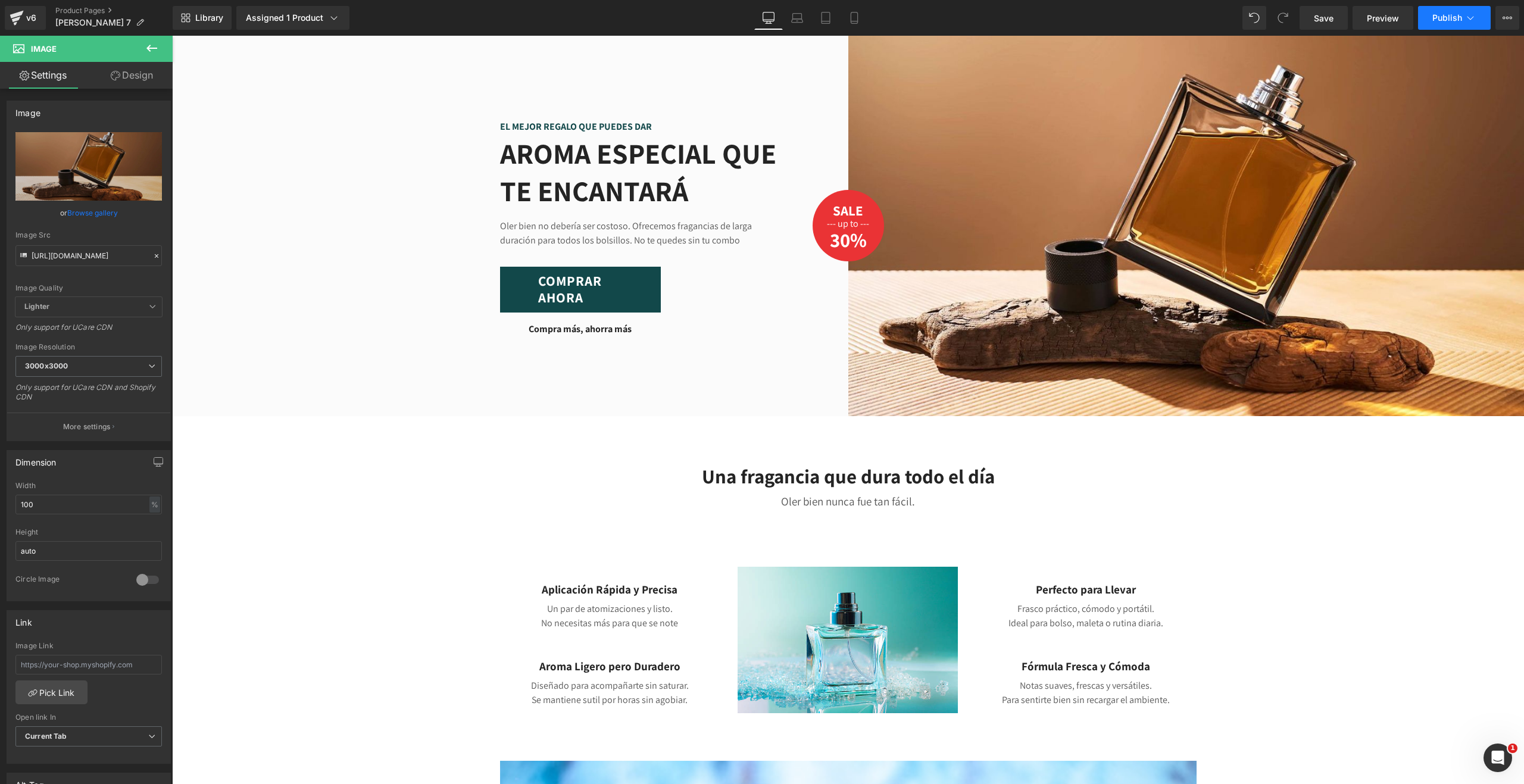
click at [1445, 18] on span "Publish" at bounding box center [1447, 18] width 30 height 10
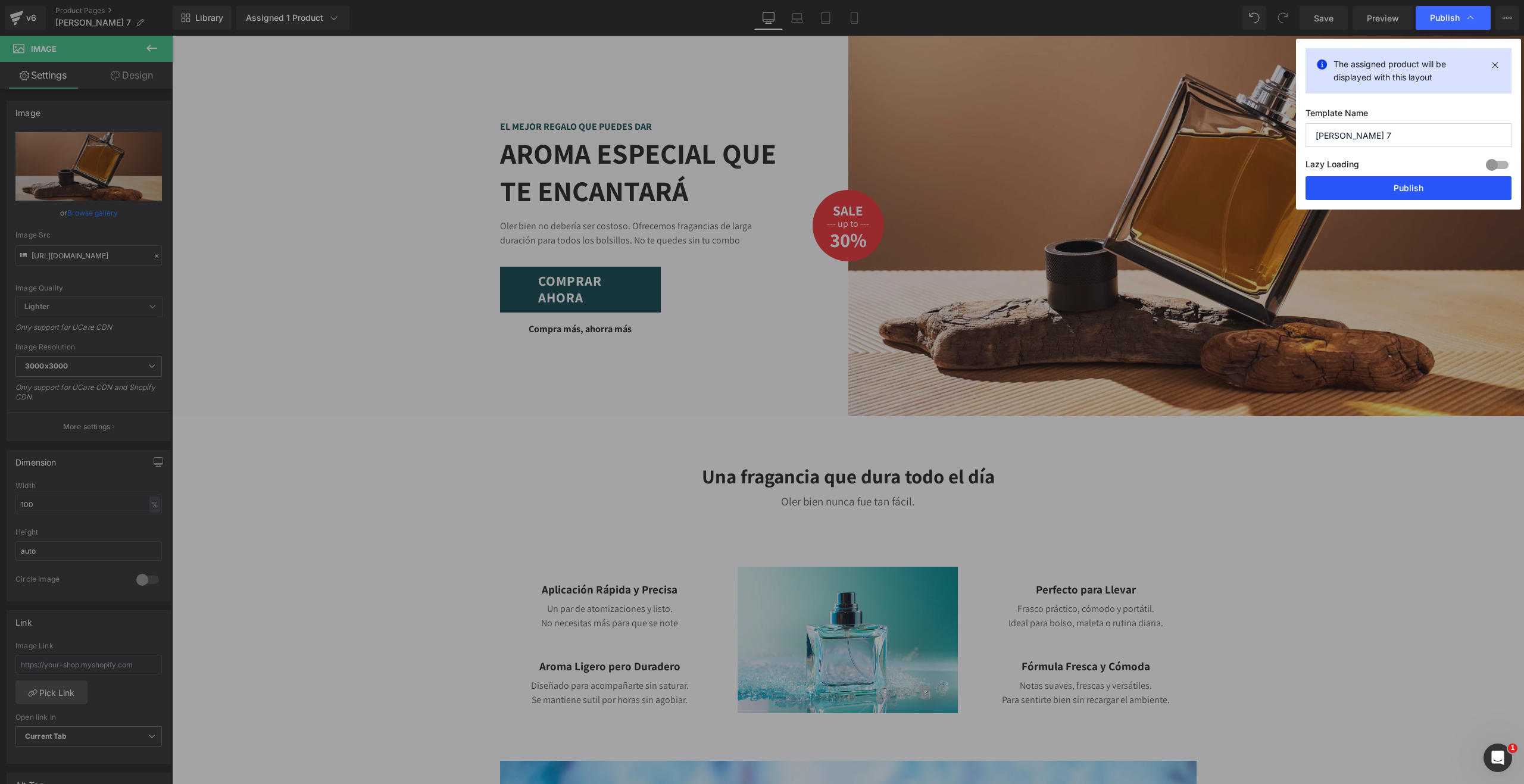
click at [1416, 187] on button "Publish" at bounding box center [1409, 188] width 206 height 24
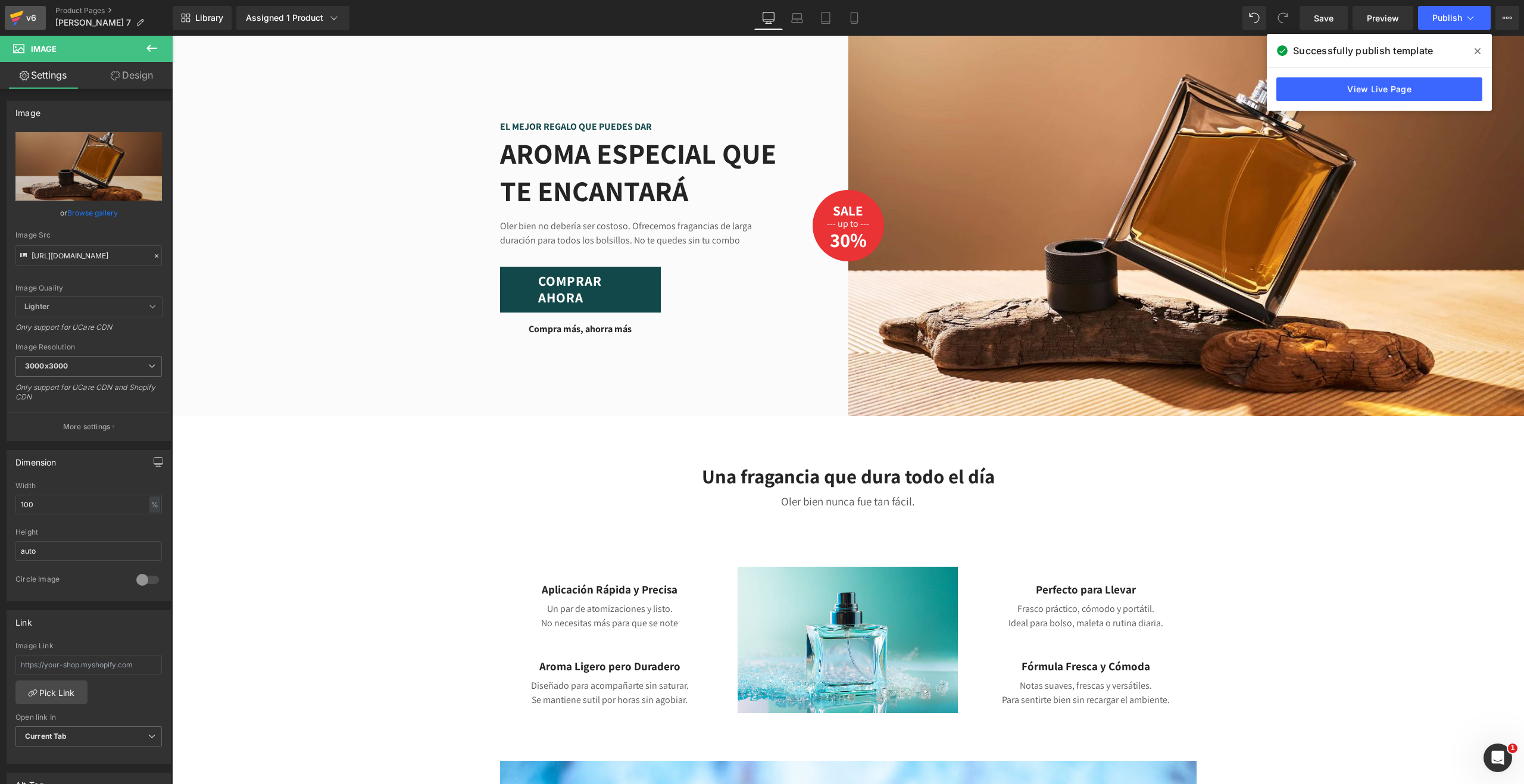
click at [37, 18] on div "v6" at bounding box center [31, 18] width 15 height 15
